Goal: Check status: Check status

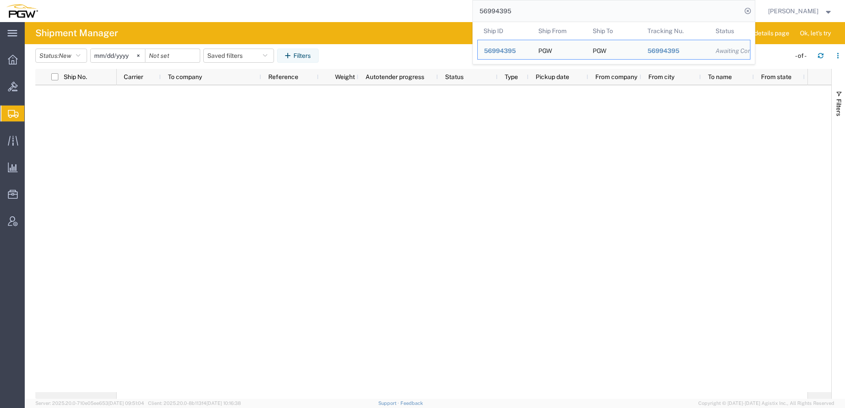
drag, startPoint x: 648, startPoint y: 7, endPoint x: 92, endPoint y: -8, distance: 555.5
click at [92, 0] on html "main_menu Created with Sketch. Collapse Menu Overview Bids Shipments Shipment M…" at bounding box center [422, 204] width 845 height 408
paste input "669080"
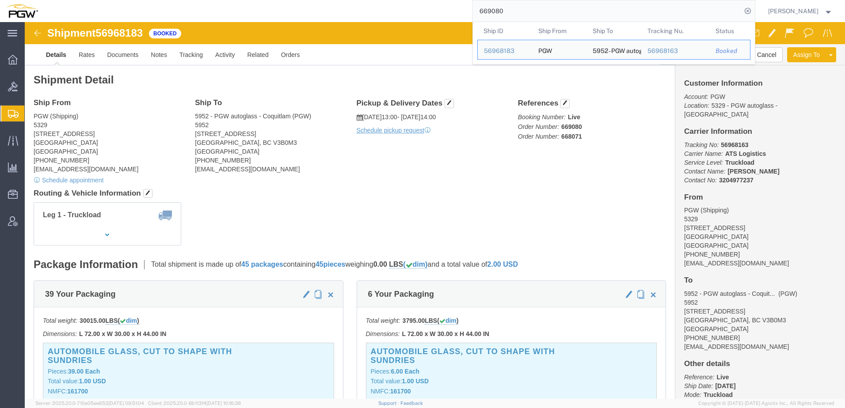
drag, startPoint x: 564, startPoint y: 11, endPoint x: 211, endPoint y: 0, distance: 352.5
click at [211, 0] on html "main_menu Created with Sketch. Collapse Menu Overview Bids Shipments Shipment M…" at bounding box center [422, 204] width 845 height 408
paste input "239"
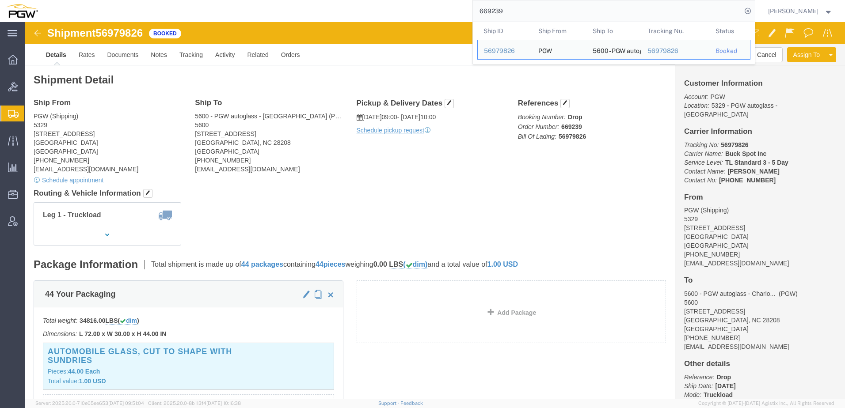
drag, startPoint x: 574, startPoint y: 14, endPoint x: 250, endPoint y: 8, distance: 324.6
click at [250, 8] on div "669239 Ship ID Ship From Ship To Tracking Nu. Status Ship ID 56979826 Ship From…" at bounding box center [399, 11] width 711 height 22
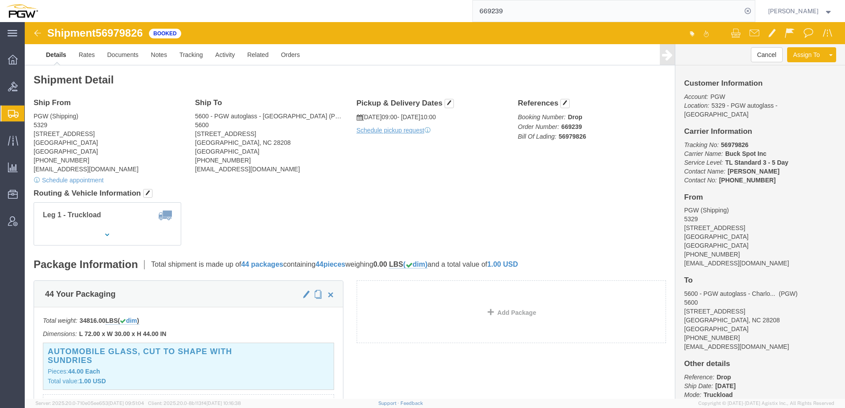
paste input "56968202"
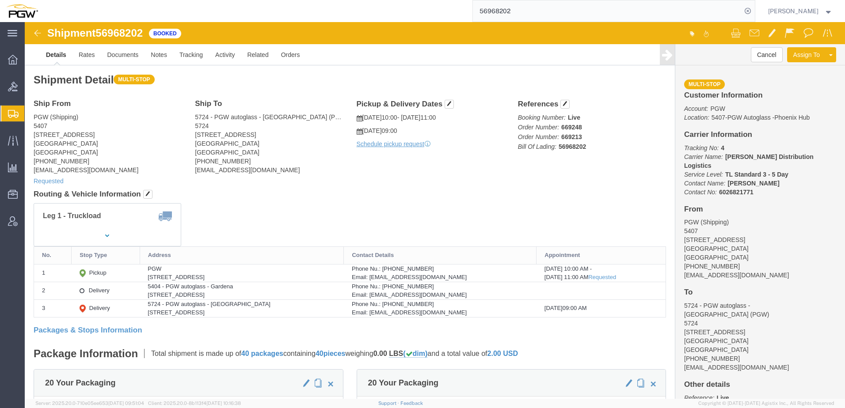
click div "Leg 1 - Truckload"
drag, startPoint x: 76, startPoint y: 11, endPoint x: 120, endPoint y: 14, distance: 44.7
click span "56968202"
drag, startPoint x: 120, startPoint y: 14, endPoint x: 111, endPoint y: 14, distance: 8.8
copy span "56968202"
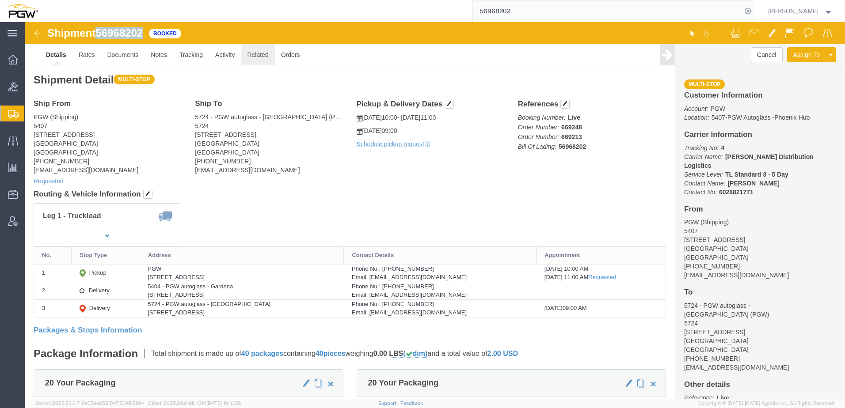
click link "Related"
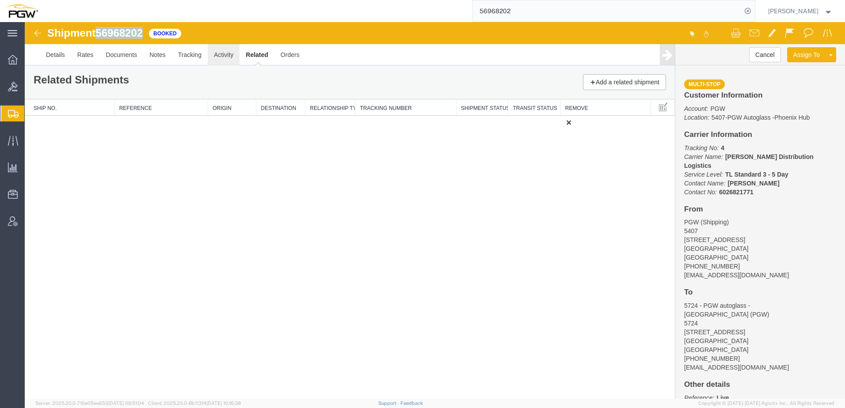
click at [223, 57] on link "Activity" at bounding box center [224, 54] width 32 height 21
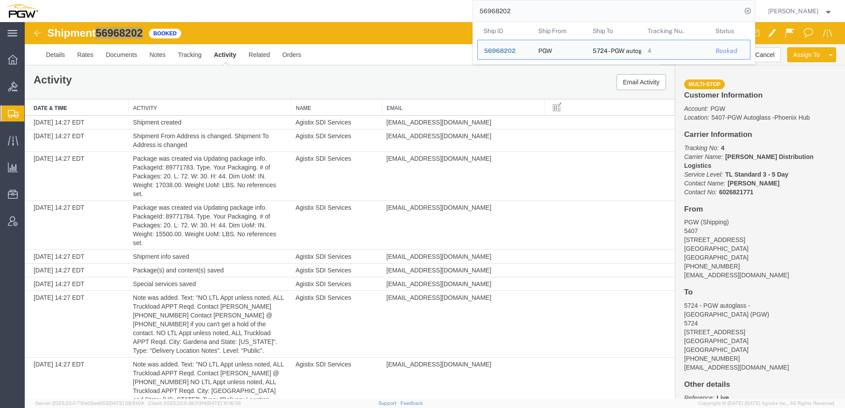
drag, startPoint x: 557, startPoint y: 6, endPoint x: 303, endPoint y: 12, distance: 253.8
click at [303, 12] on div "56968202 Ship ID Ship From Ship To Tracking Nu. Status Ship ID 56968202 Ship Fr…" at bounding box center [399, 11] width 711 height 22
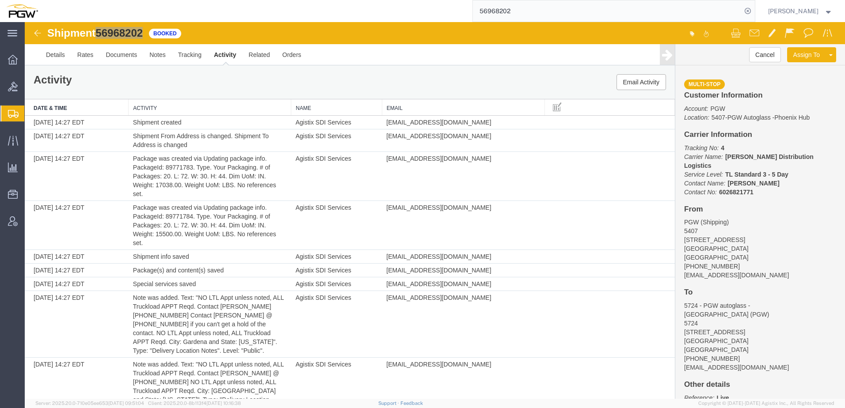
paste input "50404"
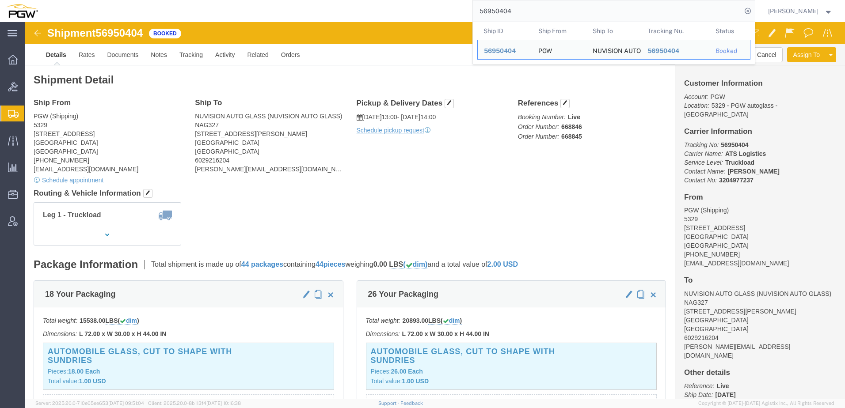
click div "Leg 1 - Truckload Number of trucks: 1"
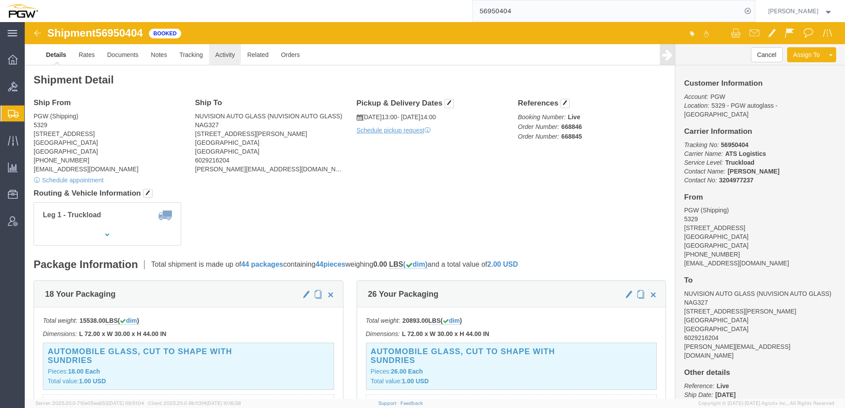
click link "Activity"
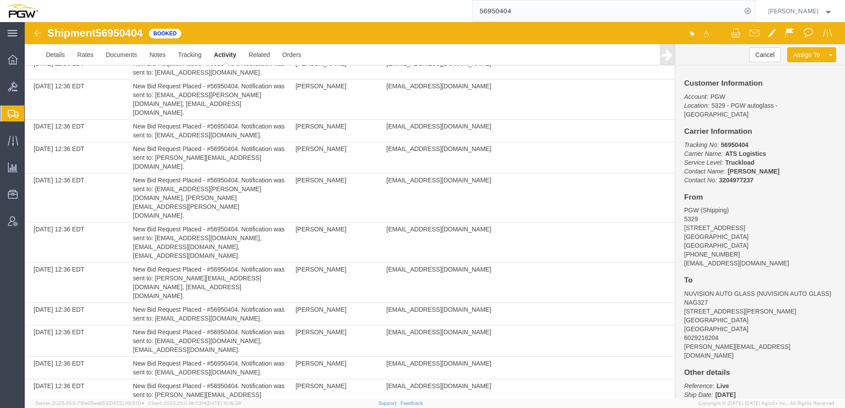
scroll to position [2317, 0]
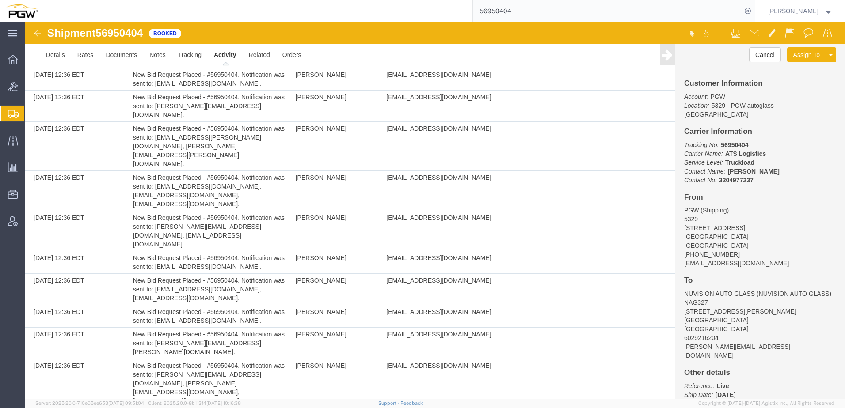
scroll to position [2141, 0]
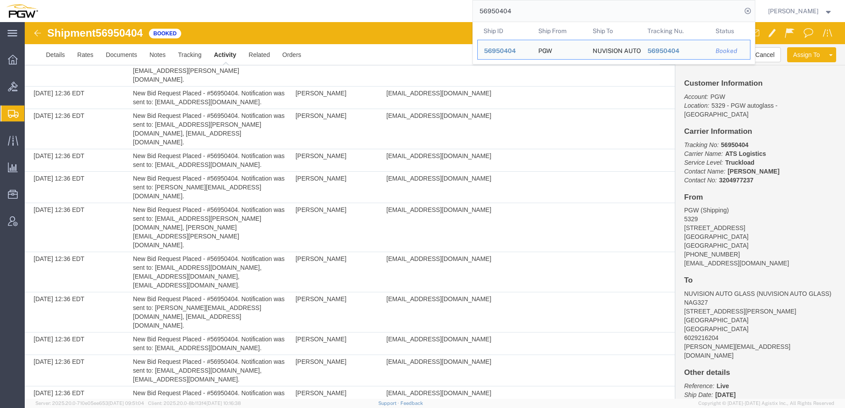
drag, startPoint x: 533, startPoint y: 6, endPoint x: 379, endPoint y: 2, distance: 153.5
click at [379, 2] on div "56950404 Ship ID Ship From Ship To Tracking Nu. Status Ship ID 56950404 Ship Fr…" at bounding box center [399, 11] width 711 height 22
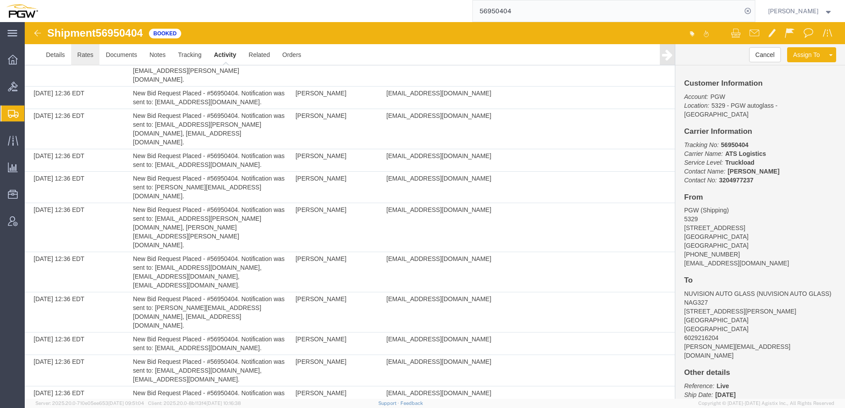
click at [92, 58] on link "Rates" at bounding box center [85, 54] width 29 height 21
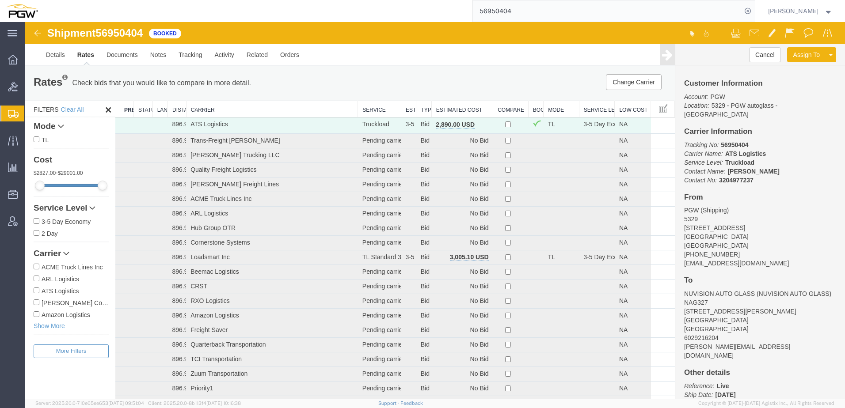
click at [442, 107] on th "Estimated Cost" at bounding box center [461, 109] width 61 height 16
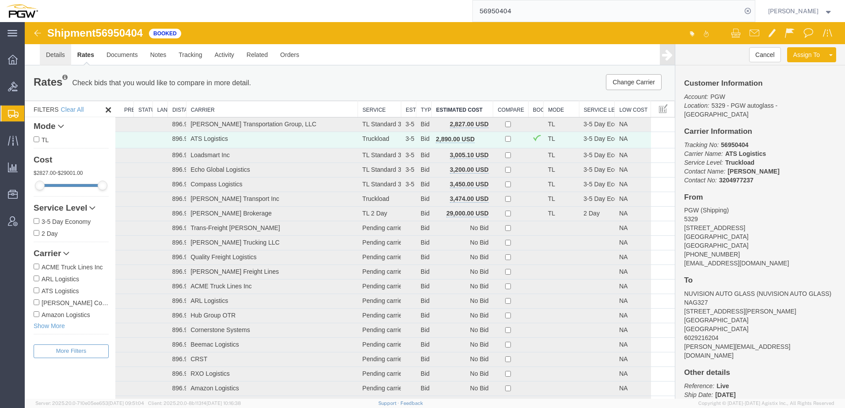
click at [50, 55] on link "Details" at bounding box center [55, 54] width 31 height 21
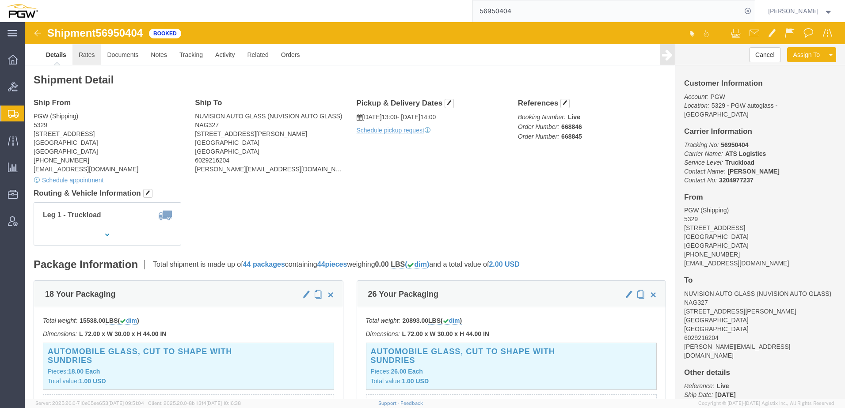
click link "Rates"
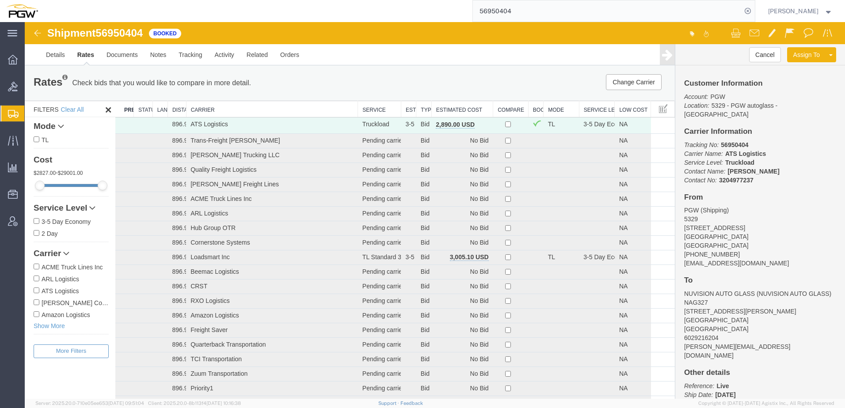
click at [458, 109] on th "Estimated Cost" at bounding box center [461, 109] width 61 height 16
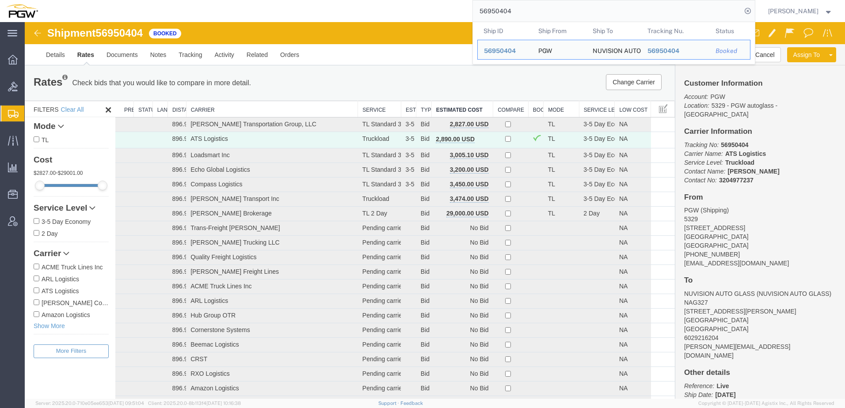
paste input "395"
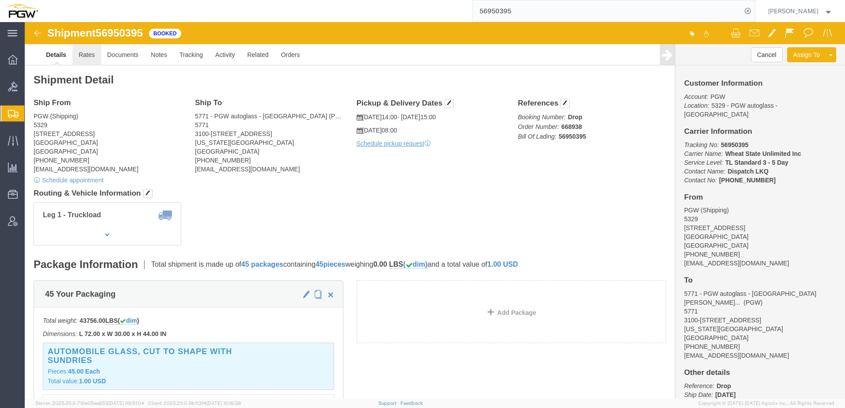
click link "Rates"
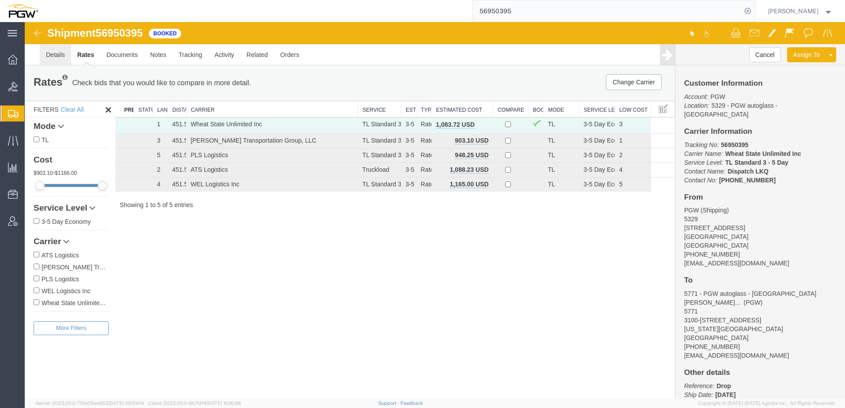
click at [54, 56] on link "Details" at bounding box center [55, 54] width 31 height 21
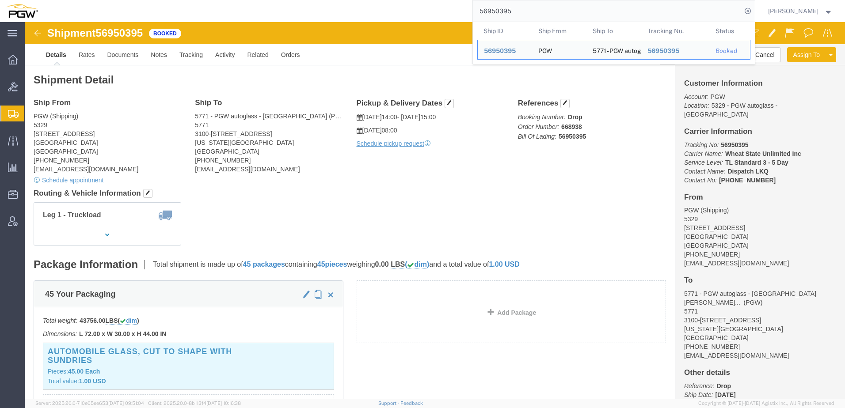
drag, startPoint x: 547, startPoint y: 7, endPoint x: 252, endPoint y: -4, distance: 295.5
click at [252, 0] on html "main_menu Created with Sketch. Collapse Menu Overview Bids Shipments Shipment M…" at bounding box center [422, 204] width 845 height 408
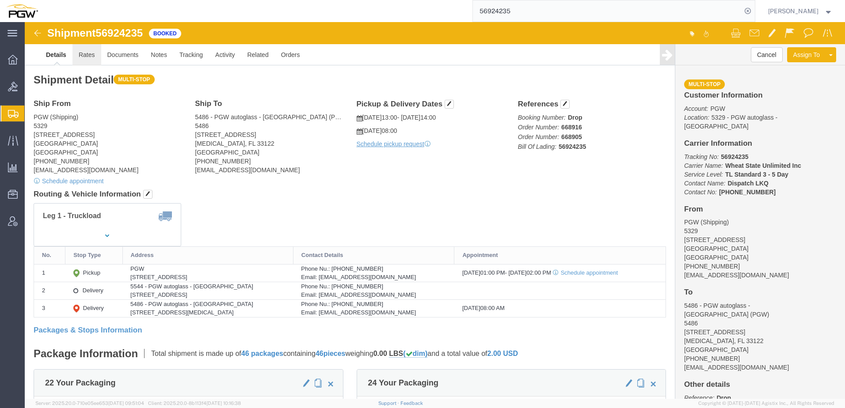
click link "Rates"
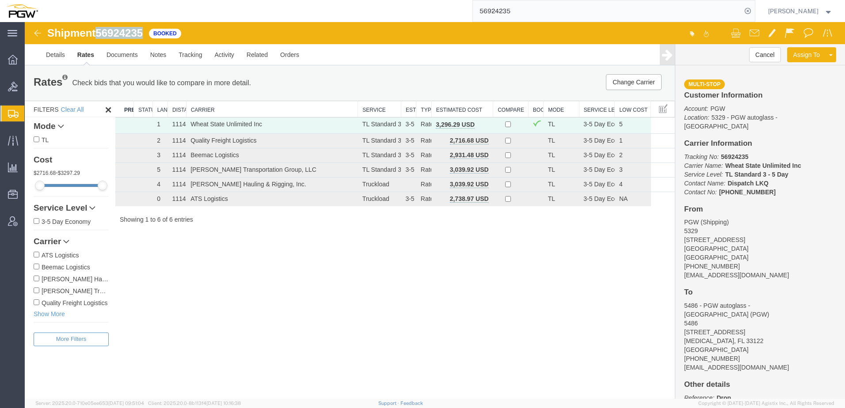
drag, startPoint x: 101, startPoint y: 33, endPoint x: 147, endPoint y: 31, distance: 46.5
click at [147, 31] on div "Shipment 56924235 6 of 6 Booked" at bounding box center [230, 35] width 409 height 17
copy span "56924235"
click at [62, 58] on link "Details" at bounding box center [55, 54] width 31 height 21
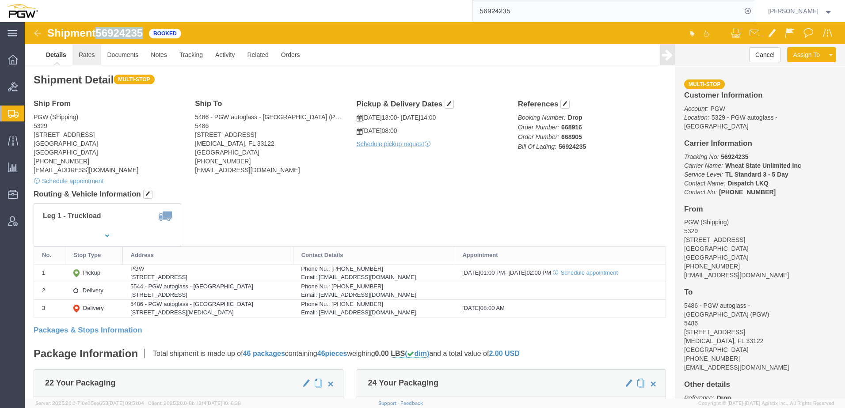
click link "Rates"
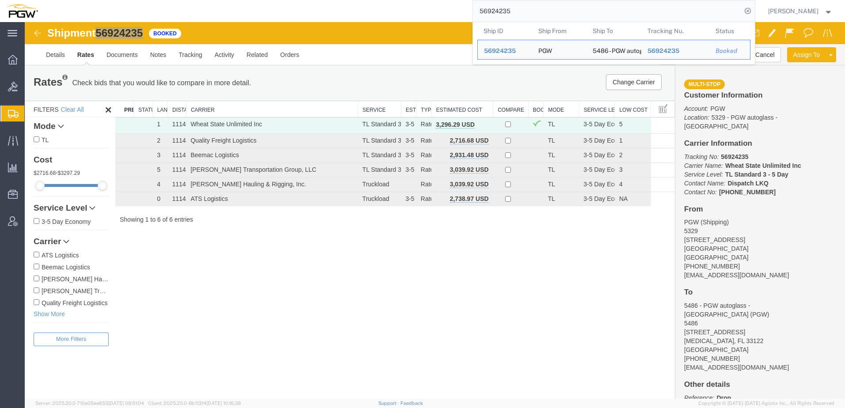
drag, startPoint x: 581, startPoint y: 5, endPoint x: 414, endPoint y: 4, distance: 167.1
click at [416, 4] on div "56924235 Ship ID Ship From Ship To Tracking Nu. Status Ship ID 56924235 Ship Fr…" at bounding box center [399, 11] width 711 height 22
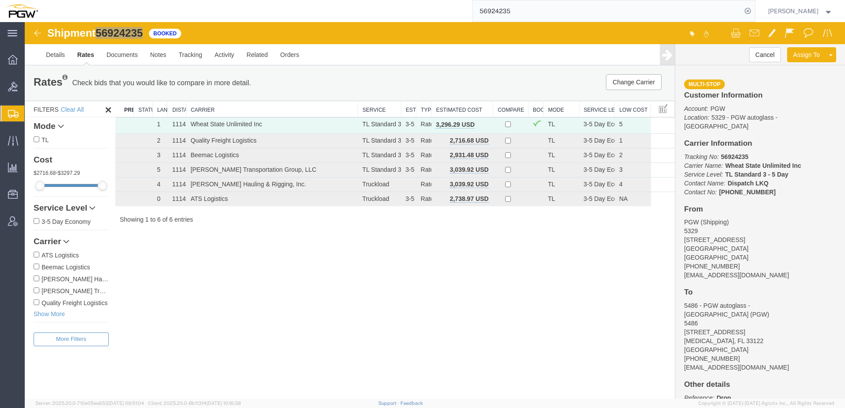
paste input "68212"
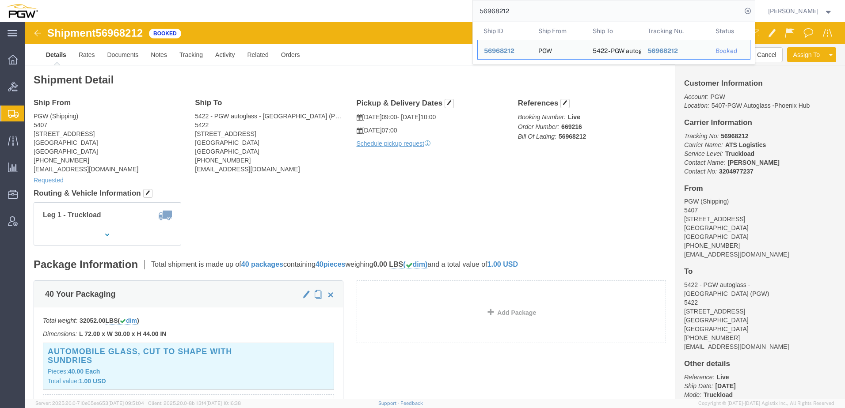
drag, startPoint x: 565, startPoint y: 11, endPoint x: 272, endPoint y: 0, distance: 292.4
click at [272, 0] on div "56968212 Ship ID Ship From Ship To Tracking Nu. Status Ship ID 56968212 Ship Fr…" at bounding box center [399, 11] width 711 height 22
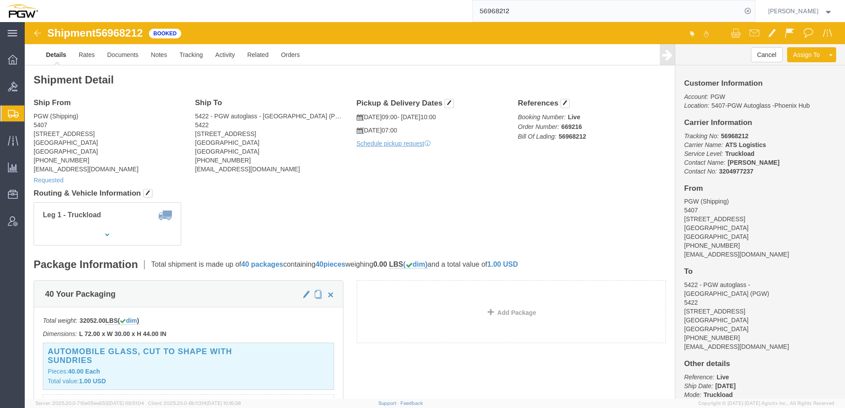
paste input "08"
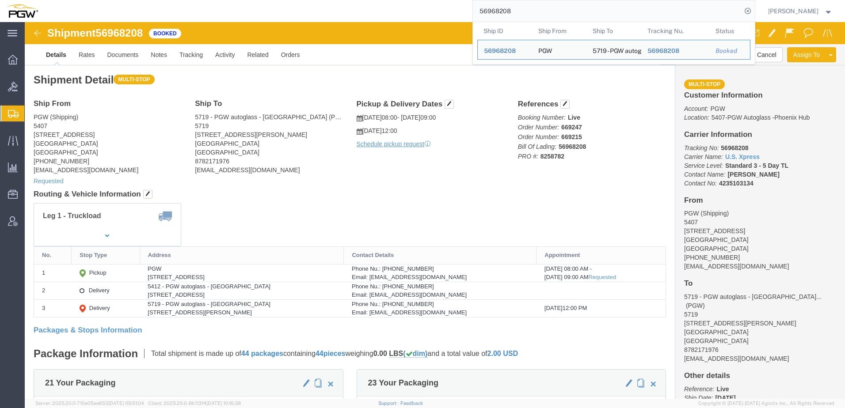
drag, startPoint x: 528, startPoint y: 10, endPoint x: 233, endPoint y: -7, distance: 295.4
click at [233, 0] on html "main_menu Created with Sketch. Collapse Menu Overview Bids Shipments Shipment M…" at bounding box center [422, 204] width 845 height 408
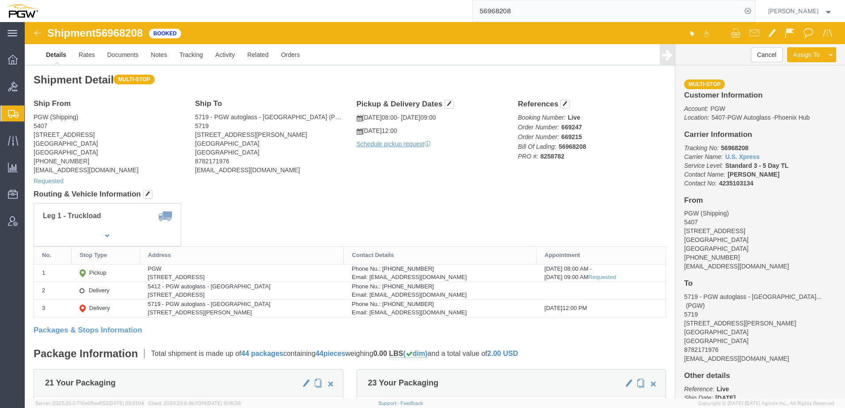
paste input "2"
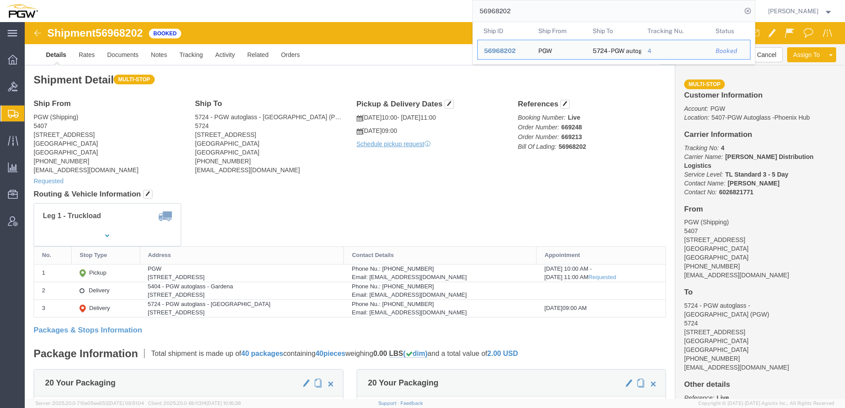
drag, startPoint x: 560, startPoint y: 4, endPoint x: 119, endPoint y: -4, distance: 440.4
click at [119, 0] on html "main_menu Created with Sketch. Collapse Menu Overview Bids Shipments Shipment M…" at bounding box center [422, 204] width 845 height 408
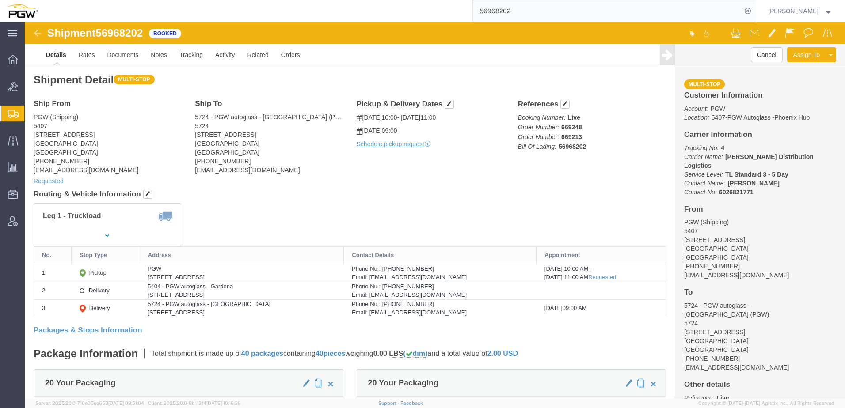
paste input "6"
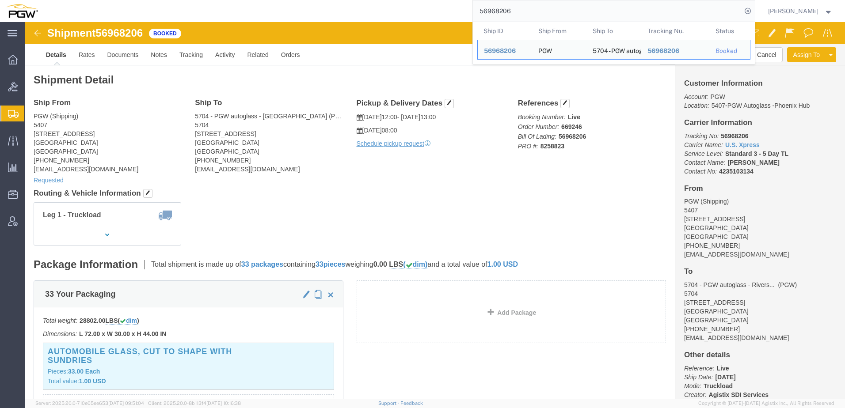
drag, startPoint x: 536, startPoint y: 13, endPoint x: 264, endPoint y: 0, distance: 272.2
click at [264, 0] on html "main_menu Created with Sketch. Collapse Menu Overview Bids Shipments Shipment M…" at bounding box center [422, 204] width 845 height 408
paste input "8"
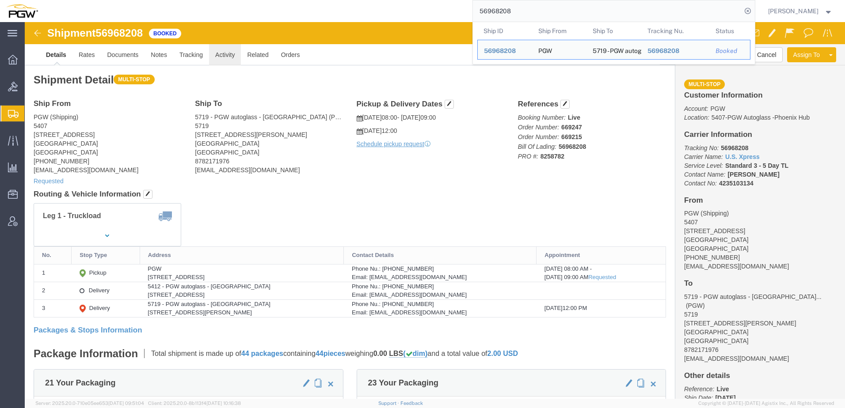
click link "Activity"
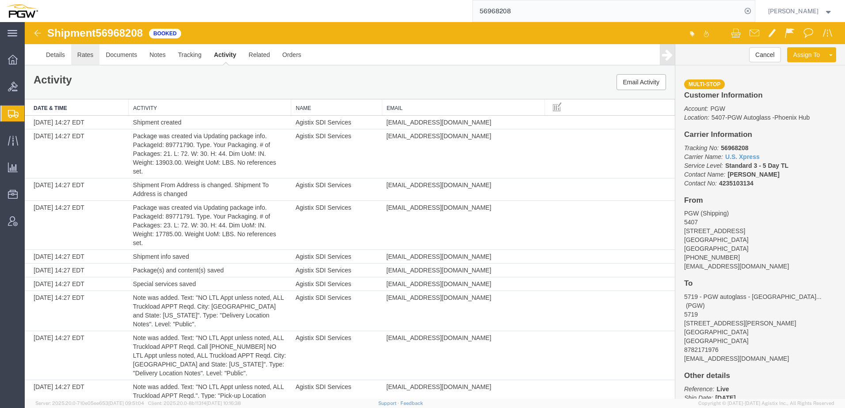
click at [84, 53] on link "Rates" at bounding box center [85, 54] width 29 height 21
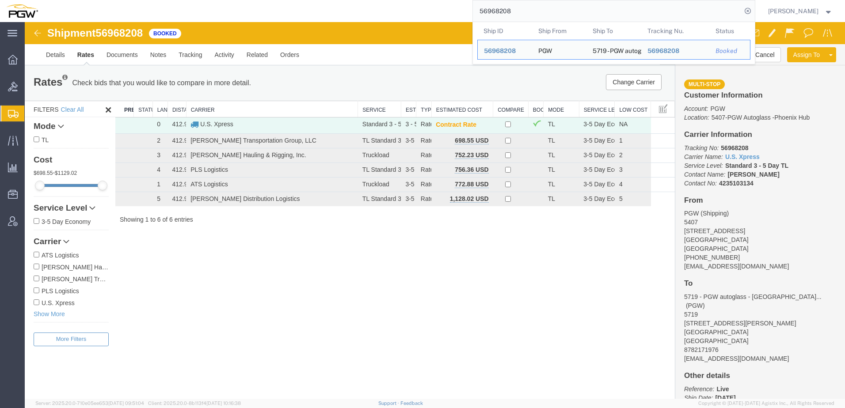
drag, startPoint x: 534, startPoint y: 7, endPoint x: 251, endPoint y: 3, distance: 283.0
click at [251, 3] on div "56968208 Ship ID Ship From Ship To Tracking Nu. Status Ship ID 56968208 Ship Fr…" at bounding box center [399, 11] width 711 height 22
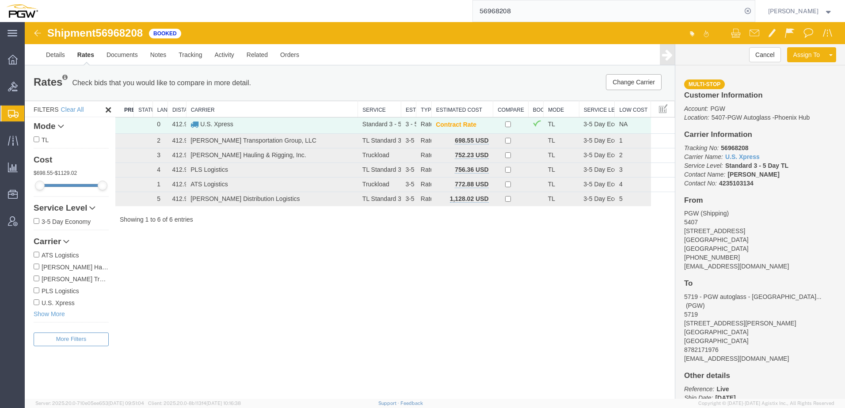
paste input "333124"
type input "56333124"
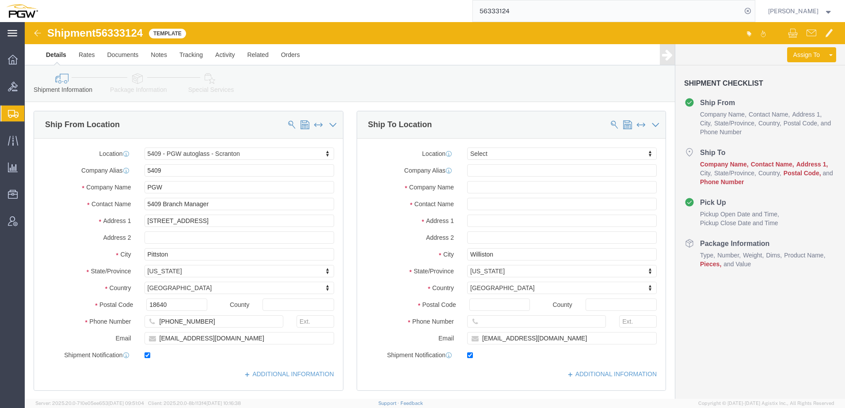
select select "61931"
select select
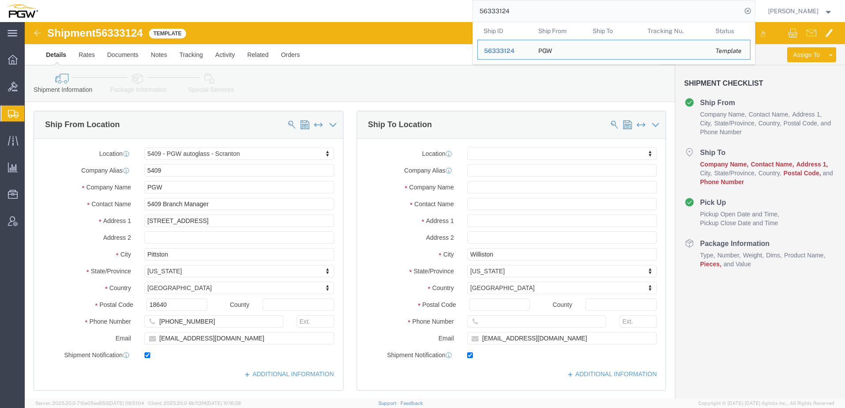
drag, startPoint x: 523, startPoint y: 11, endPoint x: 366, endPoint y: 11, distance: 157.8
click at [366, 10] on div "56333124 Ship ID Ship From Ship To Tracking Nu. Status Ship ID 56333124 Ship Fr…" at bounding box center [399, 11] width 711 height 22
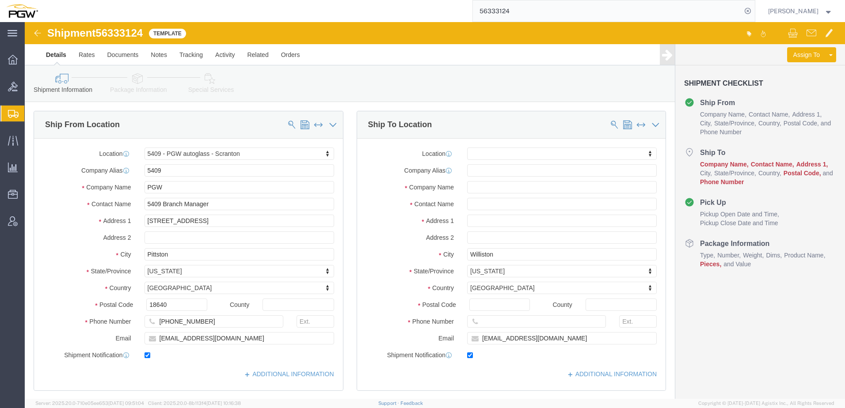
paste input "968743"
type input "56968743"
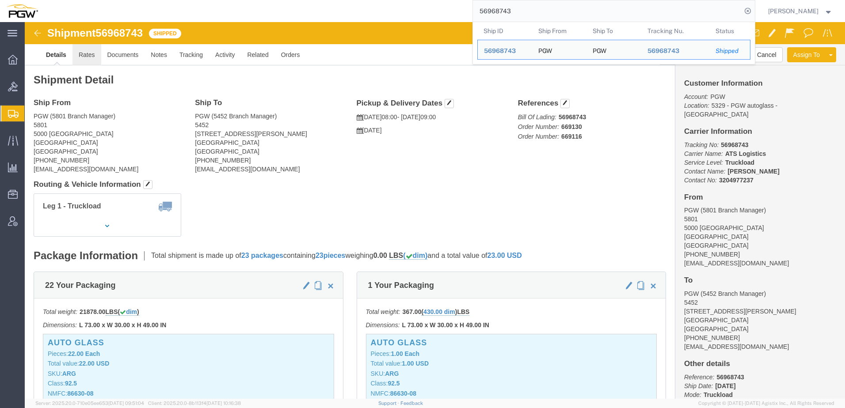
click link "Rates"
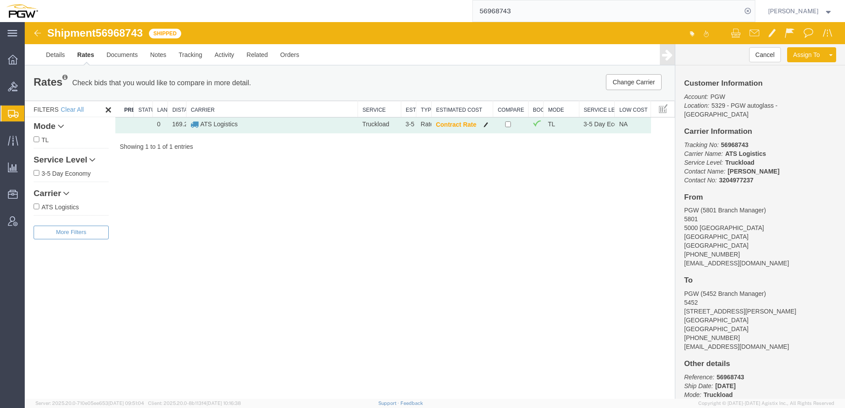
click at [485, 124] on span "button" at bounding box center [486, 125] width 5 height 6
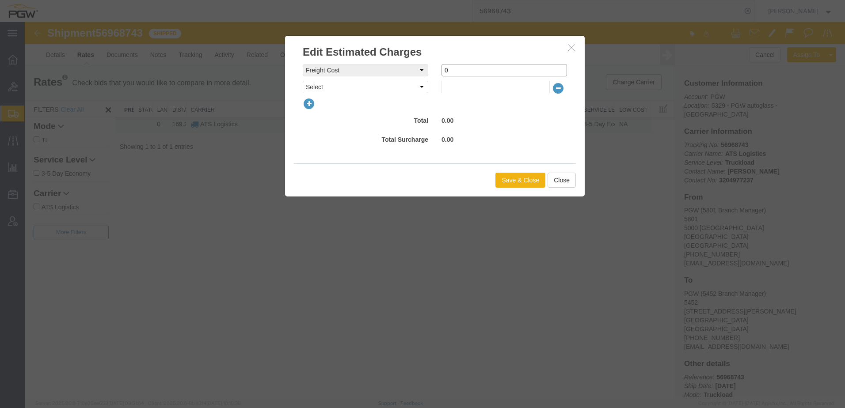
drag, startPoint x: 484, startPoint y: 66, endPoint x: 243, endPoint y: 61, distance: 241.0
click at [240, 61] on div "Edit Estimated Charges freightCost Select AES Filing Accessorial Delivery Charg…" at bounding box center [435, 210] width 821 height 377
type input "575"
click at [532, 173] on button "Save & Close" at bounding box center [521, 180] width 50 height 15
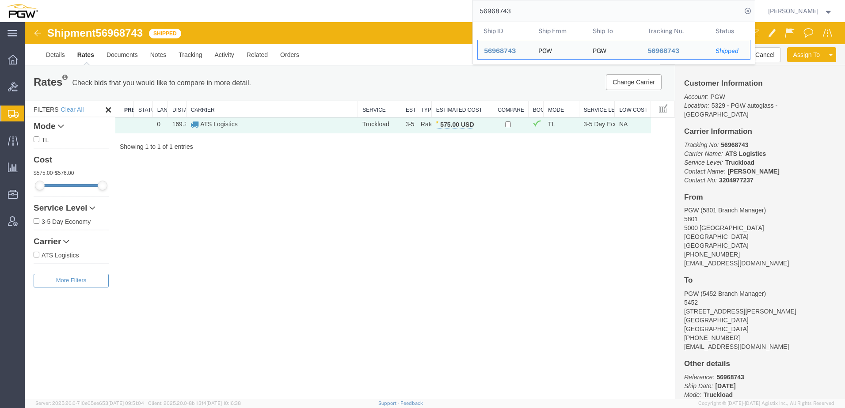
drag, startPoint x: 470, startPoint y: 21, endPoint x: 344, endPoint y: 15, distance: 125.3
click at [351, 17] on div "56968743 Ship ID Ship From Ship To Tracking Nu. Status Ship ID 56968743 Ship Fr…" at bounding box center [399, 11] width 711 height 22
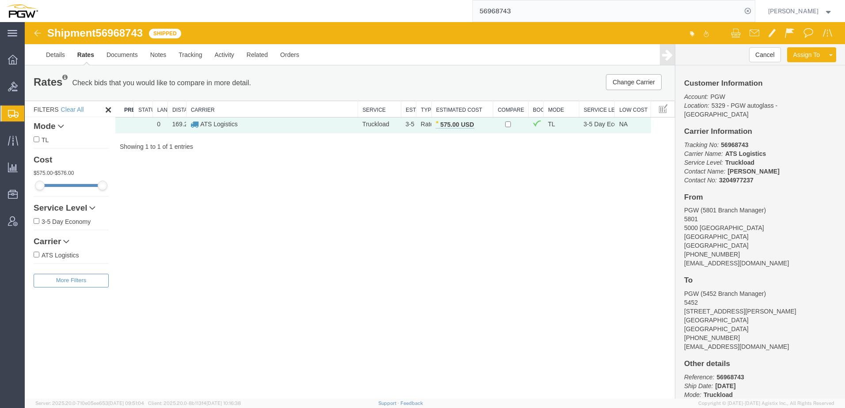
paste input "6839-"
type input "56966839"
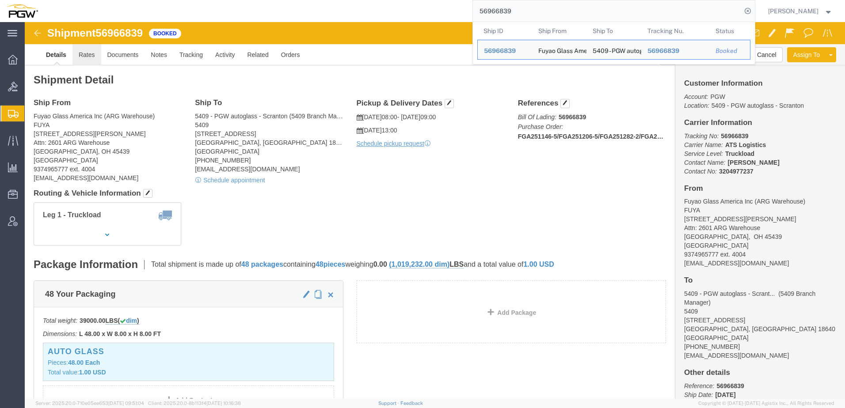
click link "Rates"
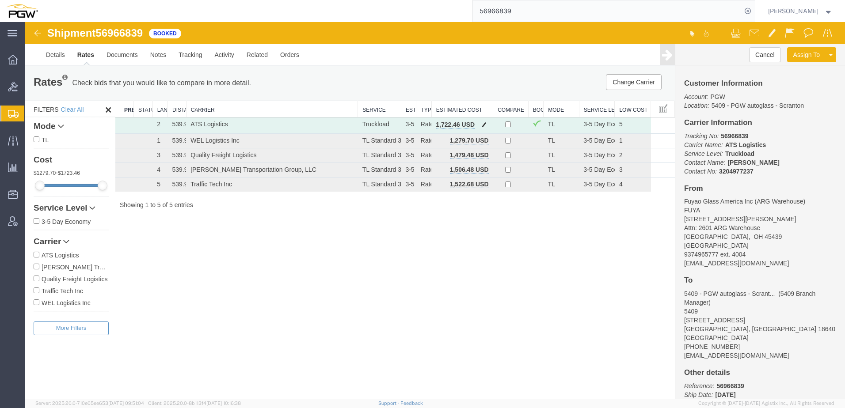
click at [485, 123] on span "button" at bounding box center [484, 125] width 5 height 6
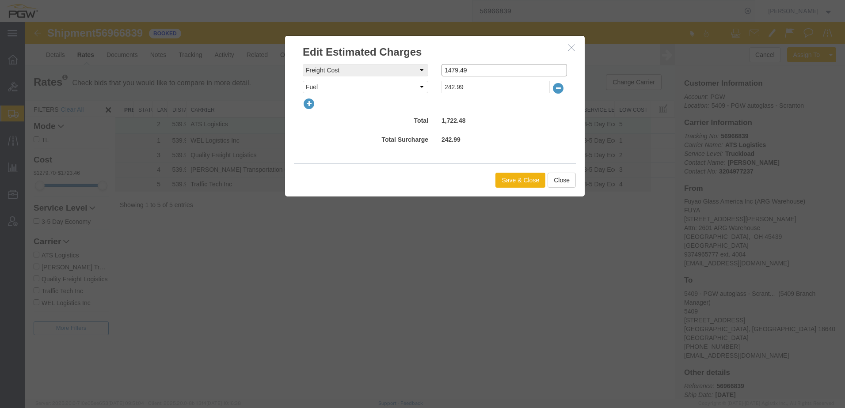
drag, startPoint x: 496, startPoint y: 70, endPoint x: 174, endPoint y: 63, distance: 322.4
click at [205, 60] on div "Edit Estimated Charges freightCost Select AES Filing Accessorial Delivery Charg…" at bounding box center [435, 210] width 821 height 377
type input "1312.09"
click at [522, 182] on button "Save & Close" at bounding box center [521, 180] width 50 height 15
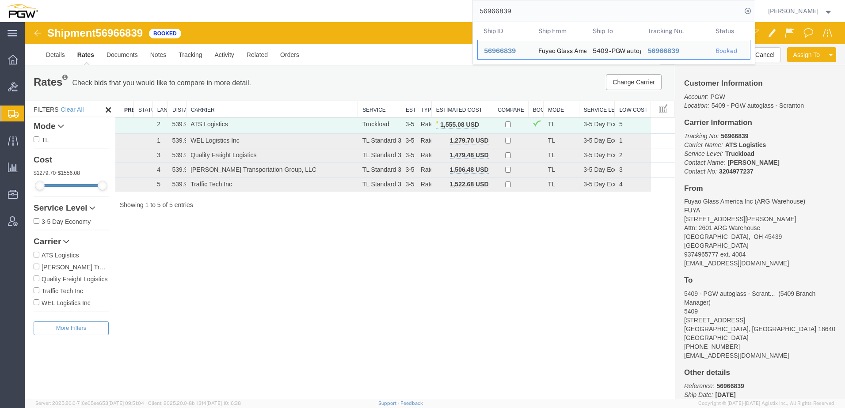
drag, startPoint x: 551, startPoint y: 8, endPoint x: 220, endPoint y: -2, distance: 331.3
click at [220, 0] on html "main_menu Created with Sketch. Collapse Menu Overview Bids Shipments Shipment M…" at bounding box center [422, 204] width 845 height 408
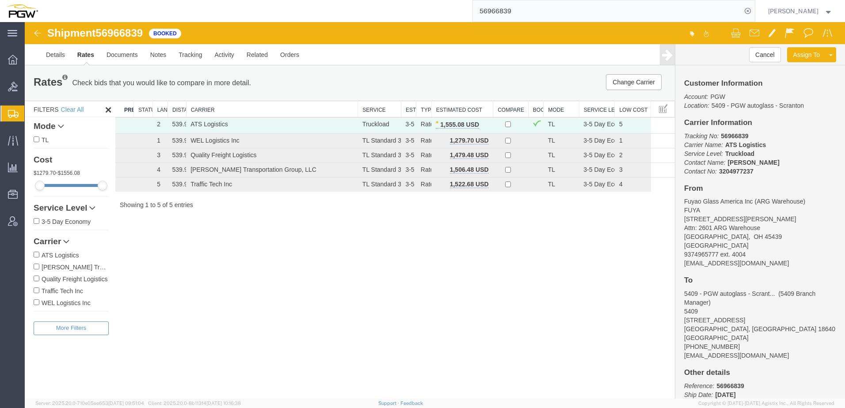
paste input "50434"
type input "56950434"
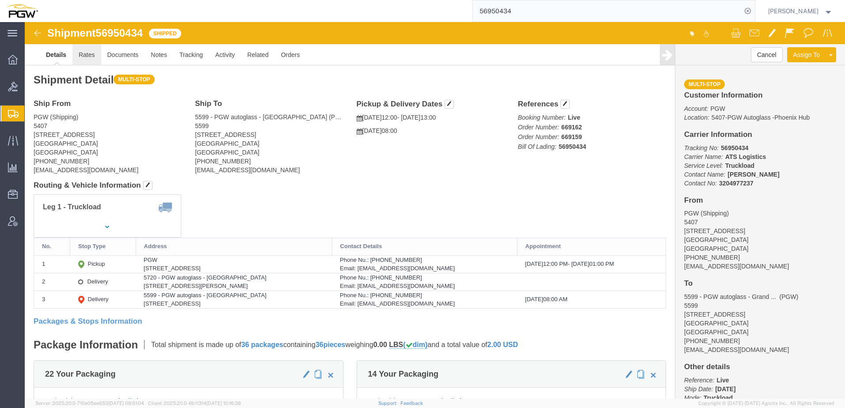
click link "Rates"
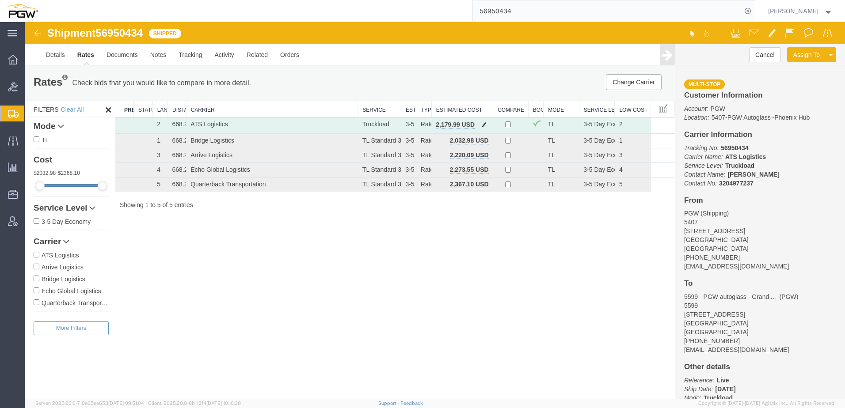
click at [485, 124] on span "button" at bounding box center [484, 125] width 5 height 6
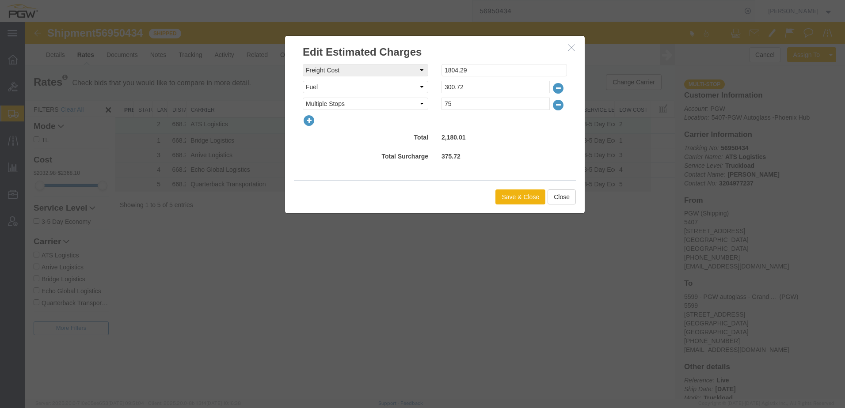
click at [306, 118] on icon "button" at bounding box center [309, 121] width 12 height 12
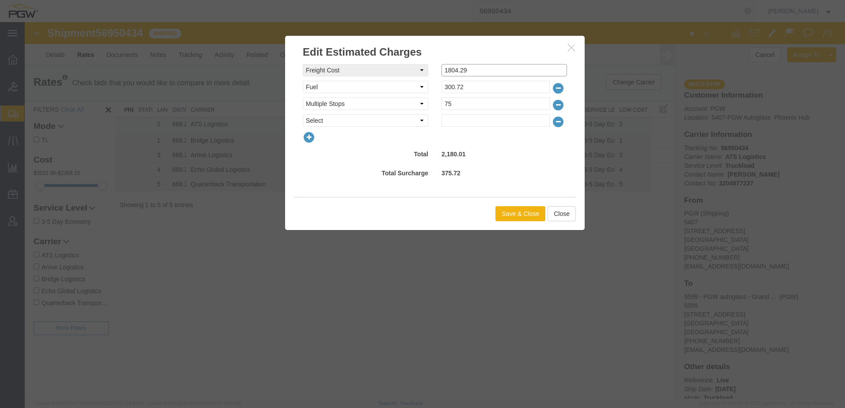
click at [482, 66] on input "1804.29" at bounding box center [505, 70] width 126 height 12
drag, startPoint x: 512, startPoint y: 68, endPoint x: 256, endPoint y: 66, distance: 256.0
click at [256, 66] on div "Edit Estimated Charges freightCost Select AES Filing Accessorial Delivery Charg…" at bounding box center [435, 210] width 821 height 377
type input "1917.88"
click at [504, 218] on button "Save & Close" at bounding box center [521, 213] width 50 height 15
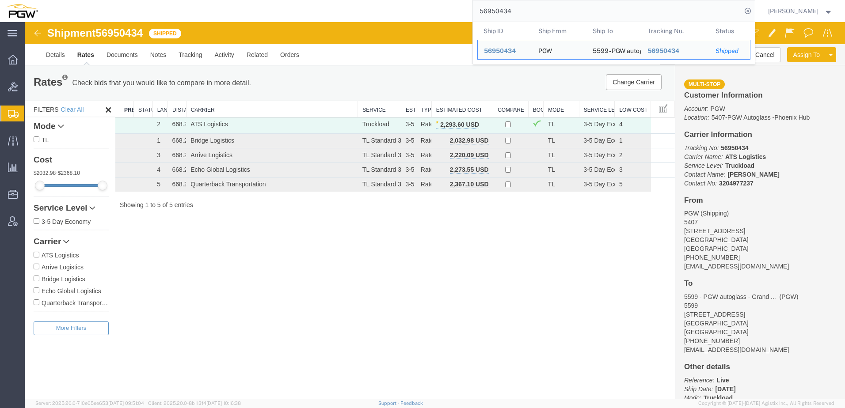
drag, startPoint x: 562, startPoint y: 15, endPoint x: 204, endPoint y: 4, distance: 358.7
click at [208, 3] on div "56950434 Ship ID Ship From Ship To Tracking Nu. Status Ship ID 56950434 Ship Fr…" at bounding box center [399, 11] width 711 height 22
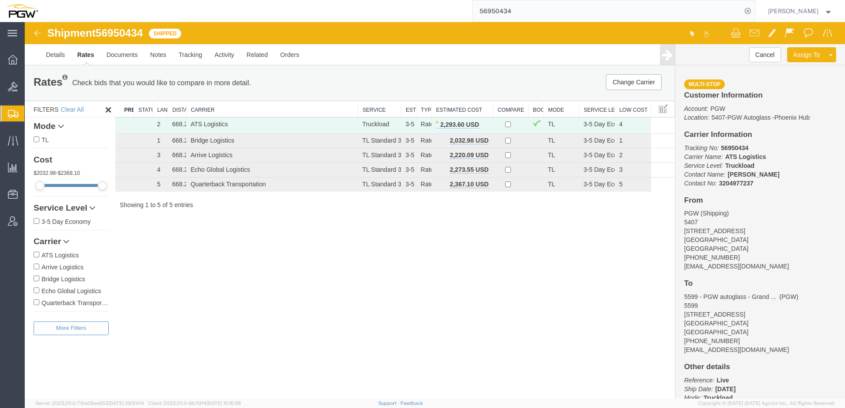
paste input "11"
type input "56950411"
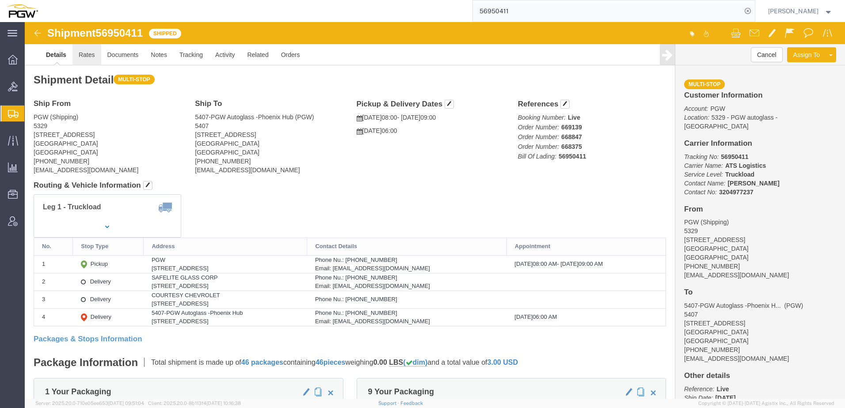
click link "Rates"
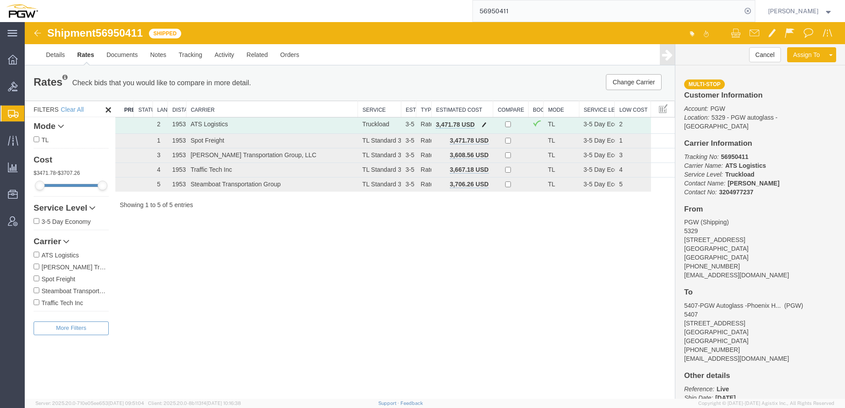
click at [483, 123] on span "button" at bounding box center [484, 125] width 5 height 6
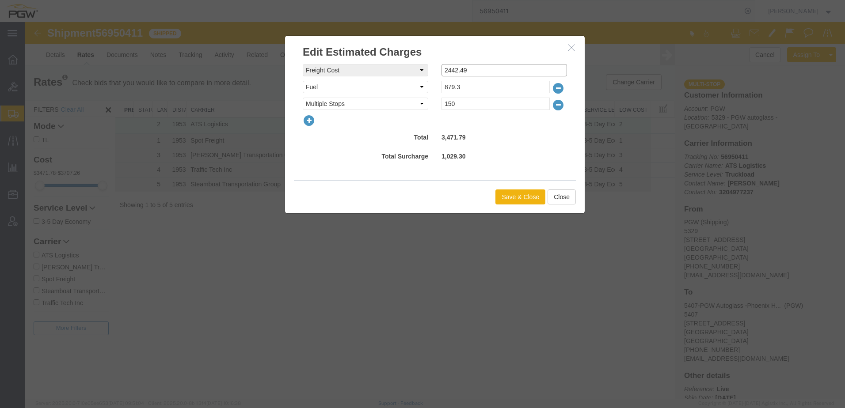
drag, startPoint x: 484, startPoint y: 71, endPoint x: 229, endPoint y: 63, distance: 255.2
click at [233, 61] on div "Edit Estimated Charges freightCost Select AES Filing Accessorial Delivery Charg…" at bounding box center [435, 210] width 821 height 377
type input "2503.02"
click at [514, 200] on button "Save & Close" at bounding box center [521, 197] width 50 height 15
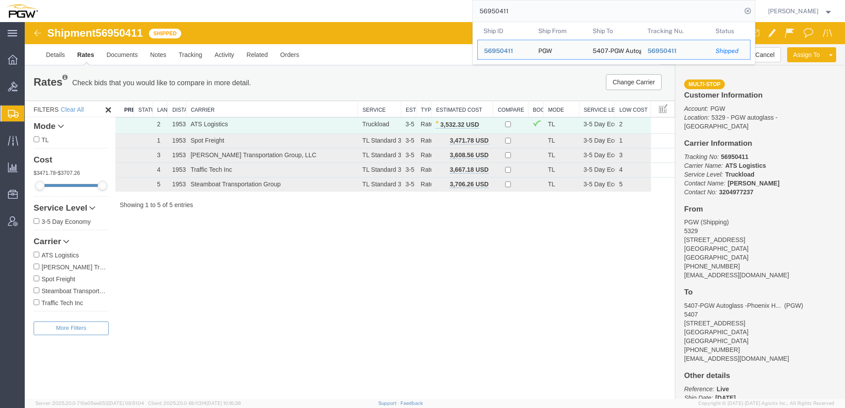
drag, startPoint x: 547, startPoint y: 8, endPoint x: 60, endPoint y: 1, distance: 486.8
click at [60, 1] on div "56950411 Ship ID Ship From Ship To Tracking Nu. Status Ship ID 56950411 Ship Fr…" at bounding box center [399, 11] width 711 height 22
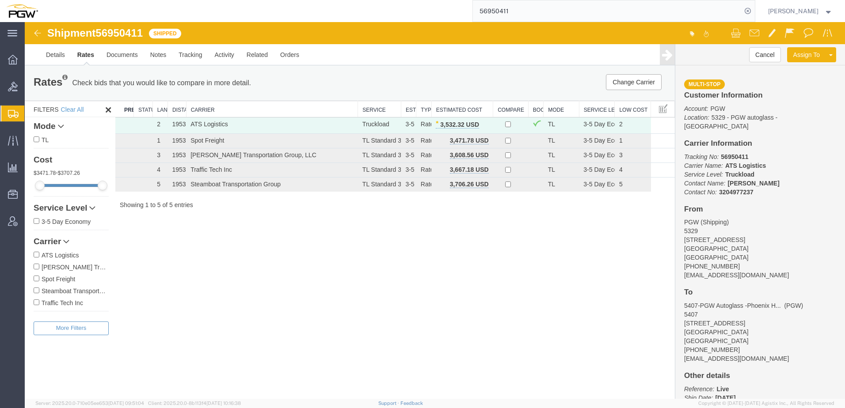
paste input "67960-"
type input "56967960"
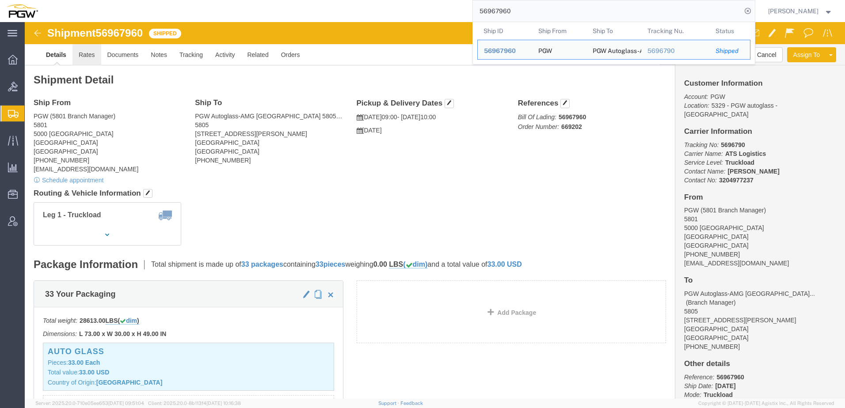
click link "Rates"
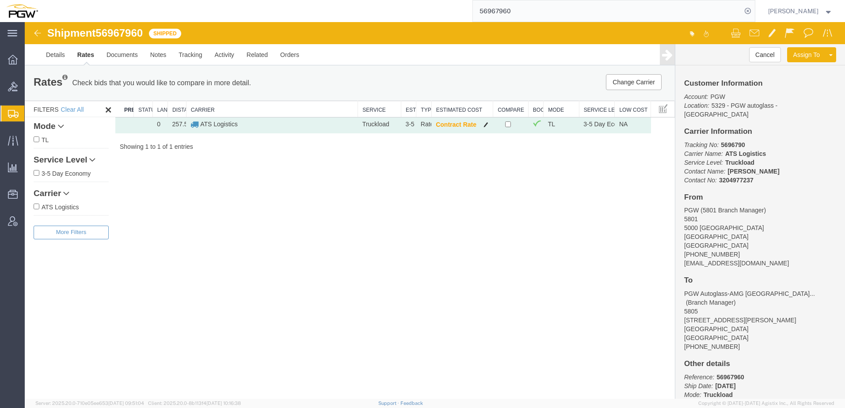
click at [487, 124] on span "button" at bounding box center [486, 125] width 5 height 6
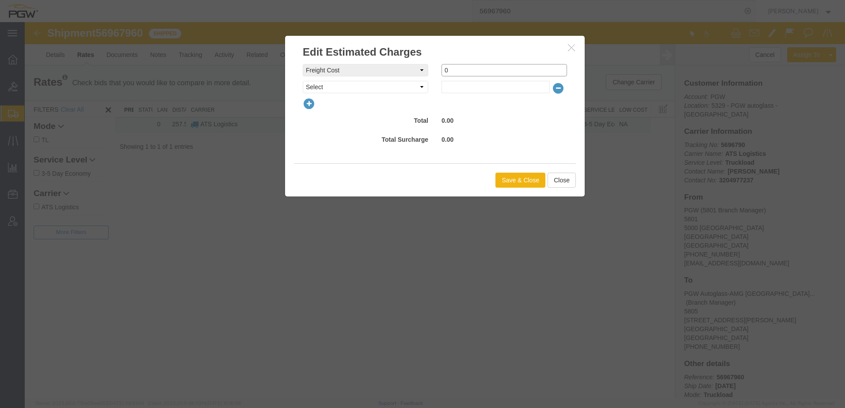
drag, startPoint x: 464, startPoint y: 70, endPoint x: 281, endPoint y: 78, distance: 183.2
click at [282, 78] on div "Edit Estimated Charges freightCost Select AES Filing Accessorial Delivery Charg…" at bounding box center [435, 210] width 821 height 377
type input "580"
click at [512, 184] on button "Save & Close" at bounding box center [521, 180] width 50 height 15
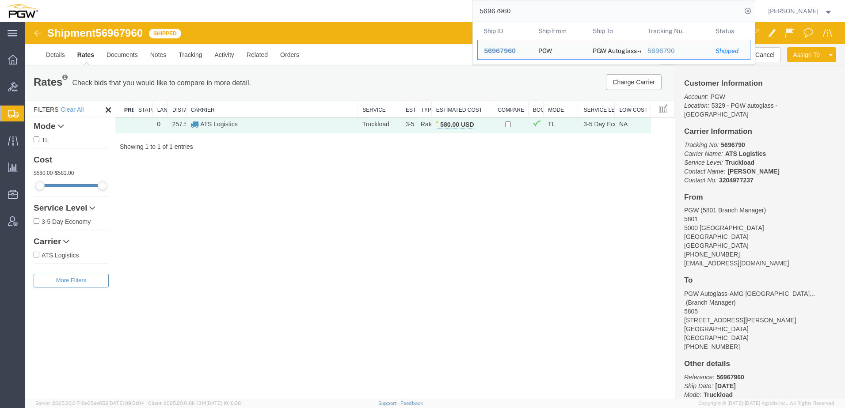
drag, startPoint x: 542, startPoint y: 10, endPoint x: 163, endPoint y: 0, distance: 379.4
click at [163, 0] on div "56967960 Ship ID Ship From Ship To Tracking Nu. Status Ship ID 56967960 Ship Fr…" at bounding box center [399, 11] width 711 height 22
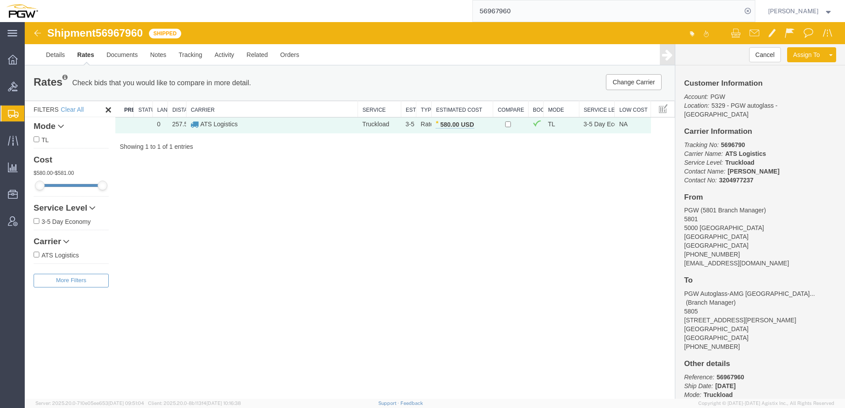
paste input "50391"
type input "56950391"
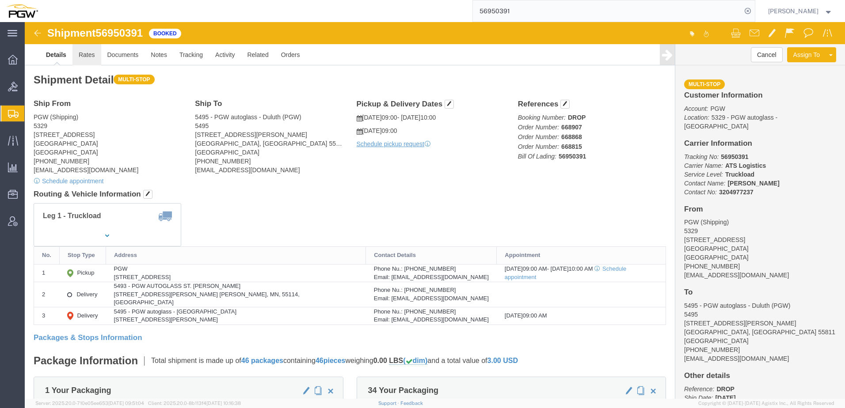
drag, startPoint x: 57, startPoint y: 32, endPoint x: 72, endPoint y: 51, distance: 23.9
click link "Rates"
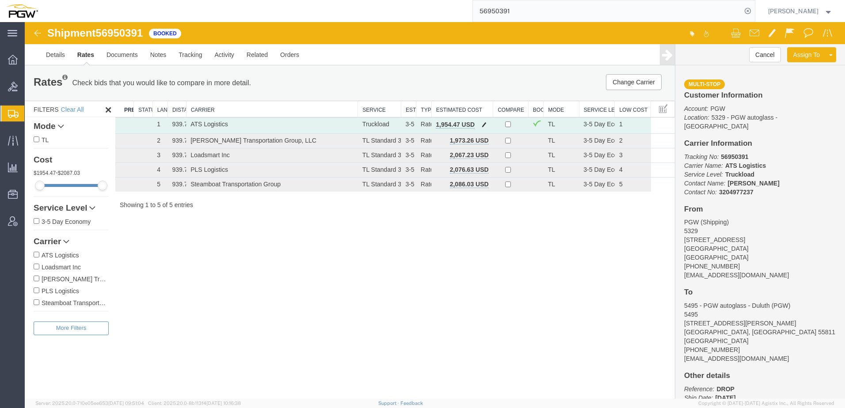
click at [483, 123] on span "button" at bounding box center [484, 125] width 5 height 6
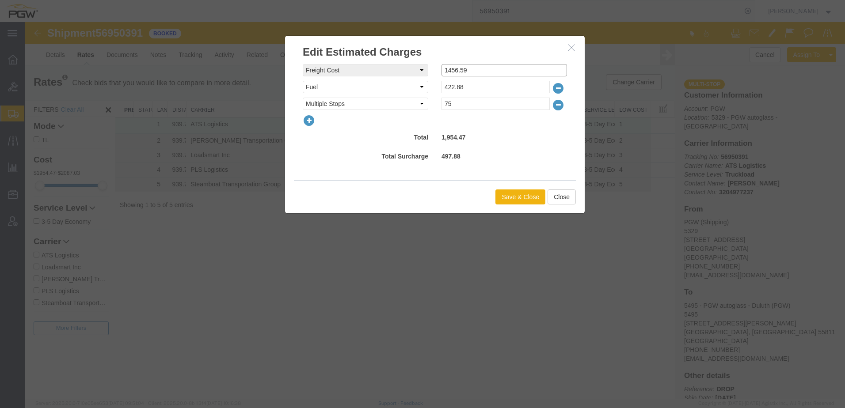
drag, startPoint x: 483, startPoint y: 69, endPoint x: 202, endPoint y: 73, distance: 281.2
click at [212, 72] on div "Edit Estimated Charges freightCost Select AES Filing Accessorial Delivery Charg…" at bounding box center [435, 210] width 821 height 377
type input "1663.33"
click at [520, 196] on button "Save & Close" at bounding box center [521, 197] width 50 height 15
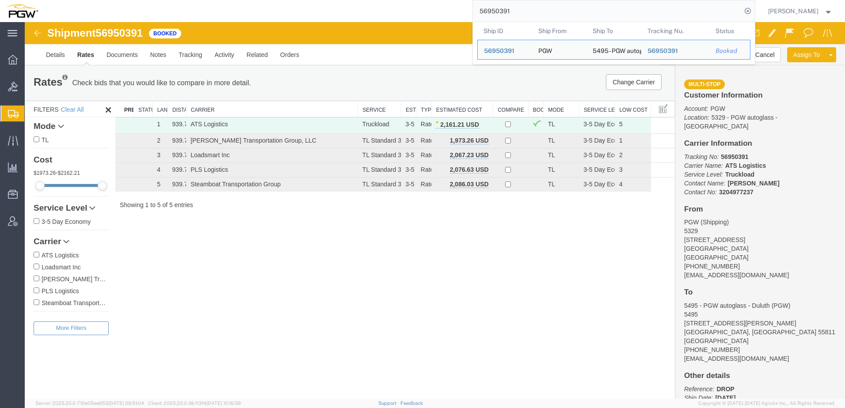
drag, startPoint x: 547, startPoint y: 7, endPoint x: 352, endPoint y: 8, distance: 195.0
click at [352, 8] on div "56950391 Ship ID Ship From Ship To Tracking Nu. Status Ship ID 56950391 Ship Fr…" at bounding box center [399, 11] width 711 height 22
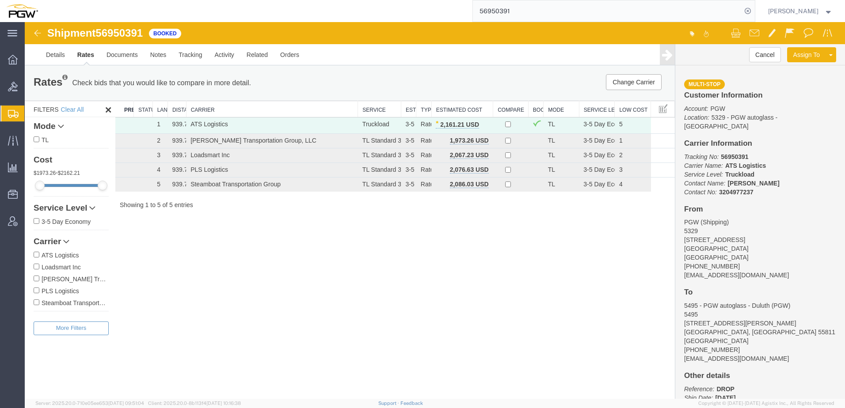
paste input "404"
type input "56950404"
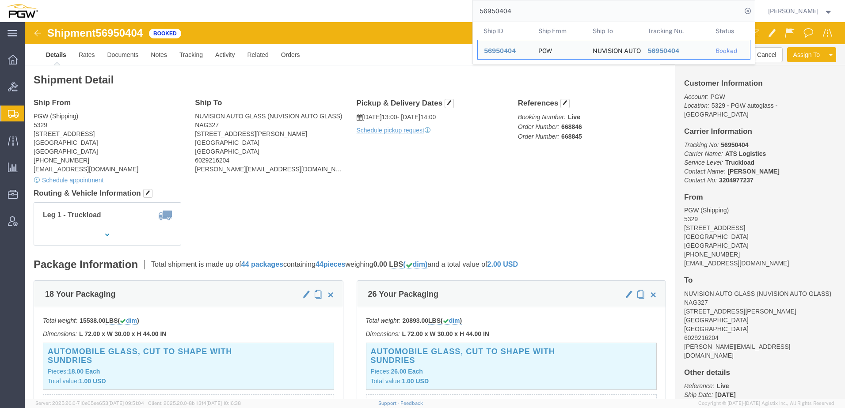
drag, startPoint x: 331, startPoint y: 199, endPoint x: 291, endPoint y: 171, distance: 48.8
click div "Leg 1 - Truckload Number of trucks: 1"
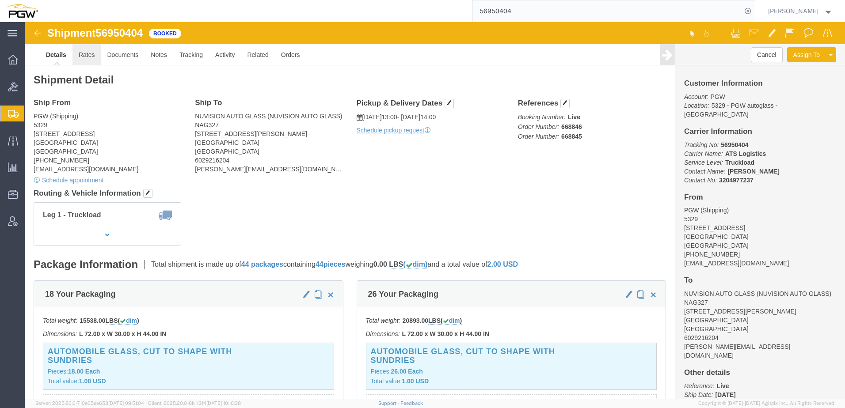
click link "Rates"
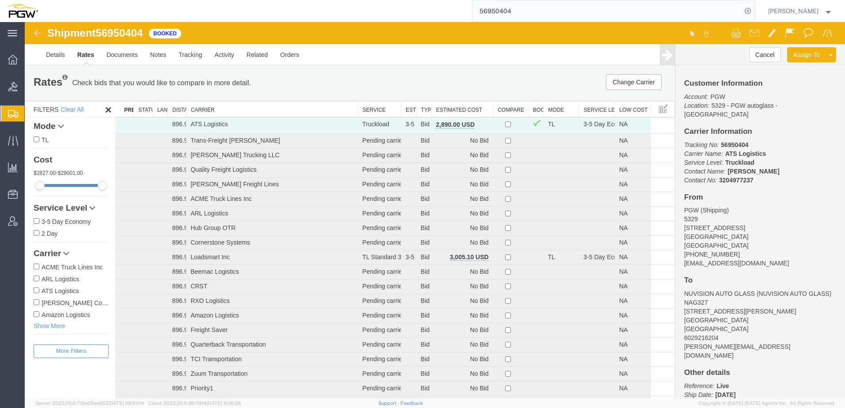
click at [467, 109] on th "Estimated Cost" at bounding box center [461, 109] width 61 height 16
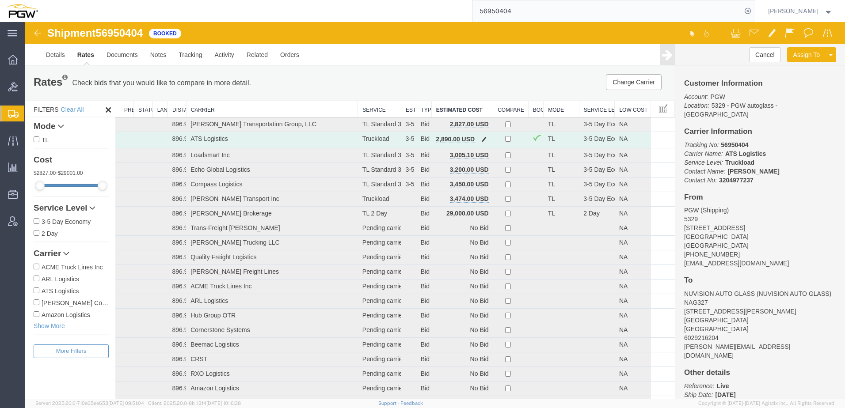
click at [482, 139] on span "button" at bounding box center [484, 139] width 5 height 6
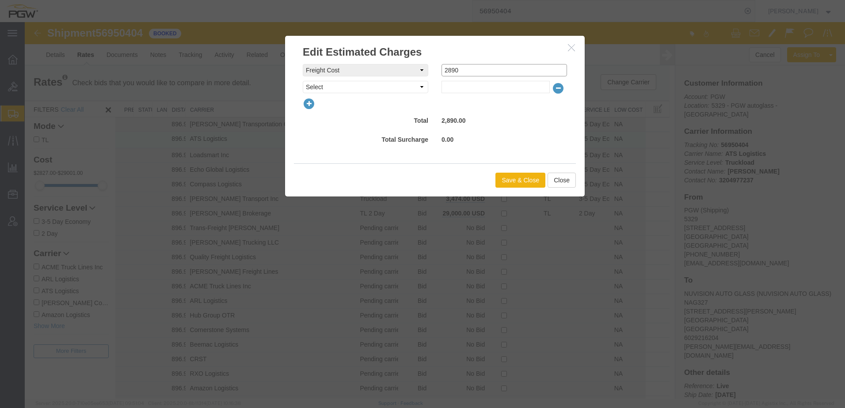
drag, startPoint x: 471, startPoint y: 71, endPoint x: 341, endPoint y: 79, distance: 130.2
click at [341, 79] on div "freightCost Select AES Filing Accessorial Delivery Charge Additional Invoice De…" at bounding box center [435, 78] width 264 height 29
type input "3500"
click at [513, 178] on button "Save & Close" at bounding box center [521, 180] width 50 height 15
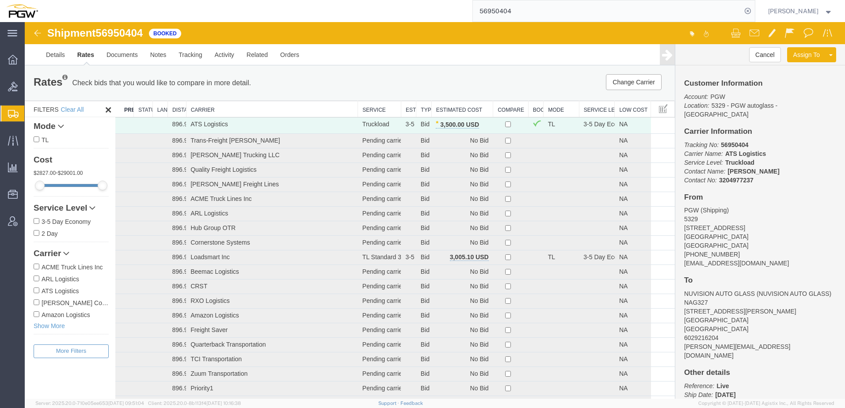
click at [0, 0] on span "Shipment Manager" at bounding box center [0, 0] width 0 height 0
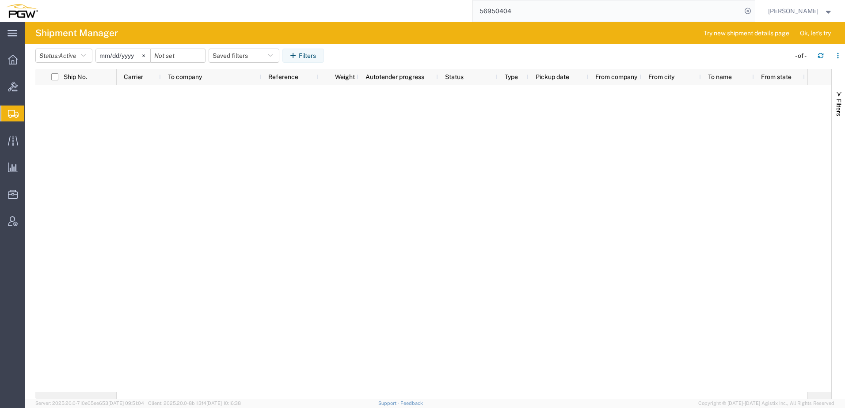
click at [259, 296] on div at bounding box center [462, 238] width 691 height 307
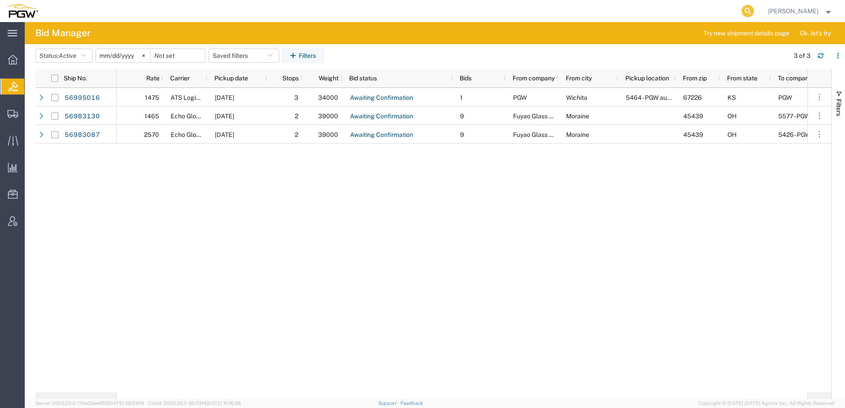
click at [754, 10] on icon at bounding box center [748, 11] width 12 height 12
click at [546, 12] on input "search" at bounding box center [607, 10] width 269 height 21
paste input "54895549"
type input "54895549"
drag, startPoint x: 283, startPoint y: 192, endPoint x: 302, endPoint y: 163, distance: 34.7
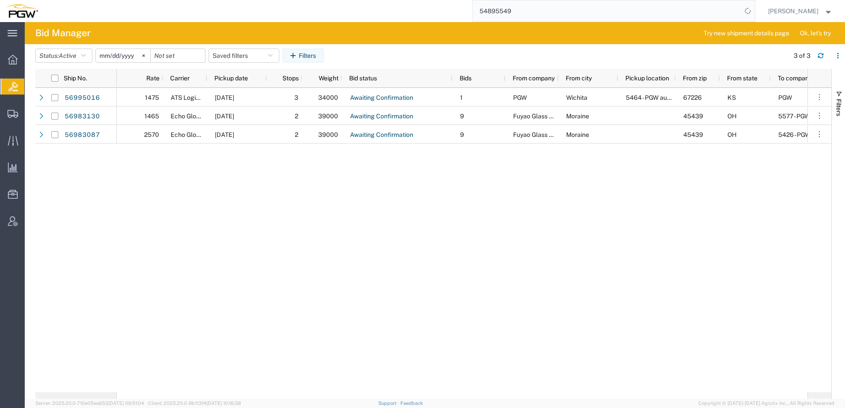
click at [283, 192] on div "1475 ATS Logistics 10/02/2025 3 34000 Awaiting Confirmation 1 PGW Wichita 5464 …" at bounding box center [462, 240] width 691 height 305
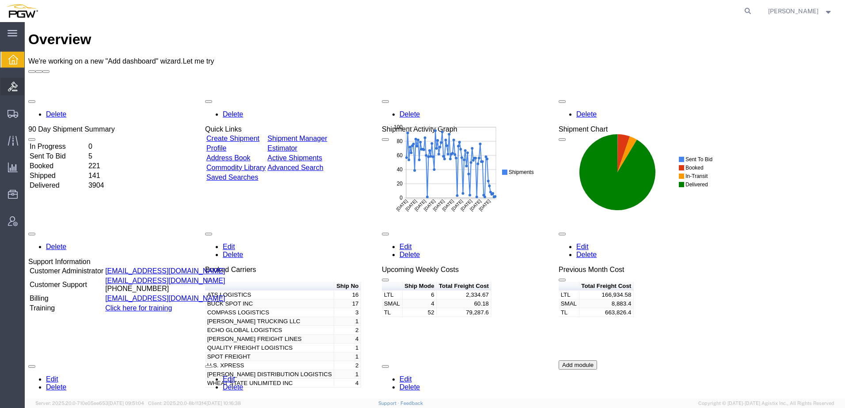
drag, startPoint x: 56, startPoint y: 128, endPoint x: 1, endPoint y: 95, distance: 63.7
click at [0, 0] on span "Shipment Manager" at bounding box center [0, 0] width 0 height 0
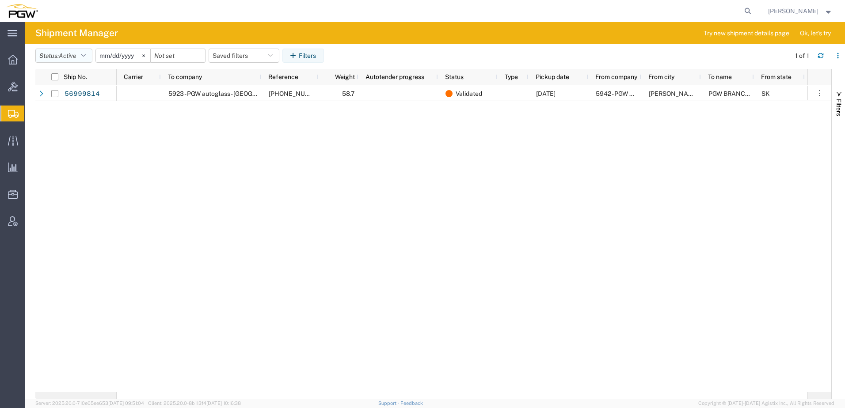
click at [57, 55] on button "Status: Active" at bounding box center [63, 56] width 57 height 14
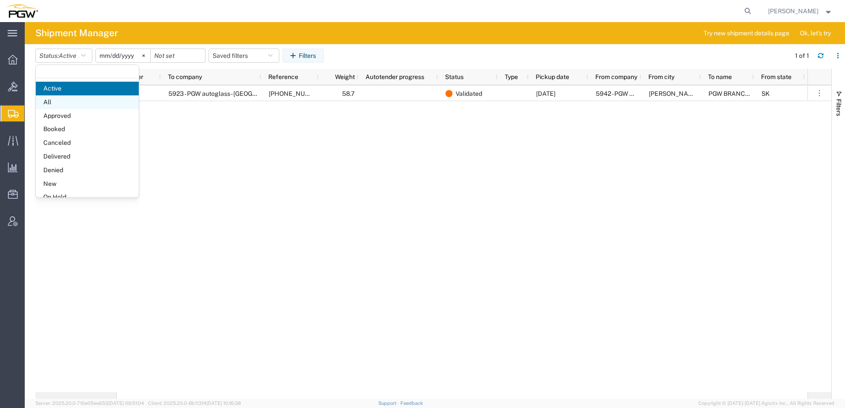
click at [61, 103] on span "All" at bounding box center [87, 102] width 103 height 14
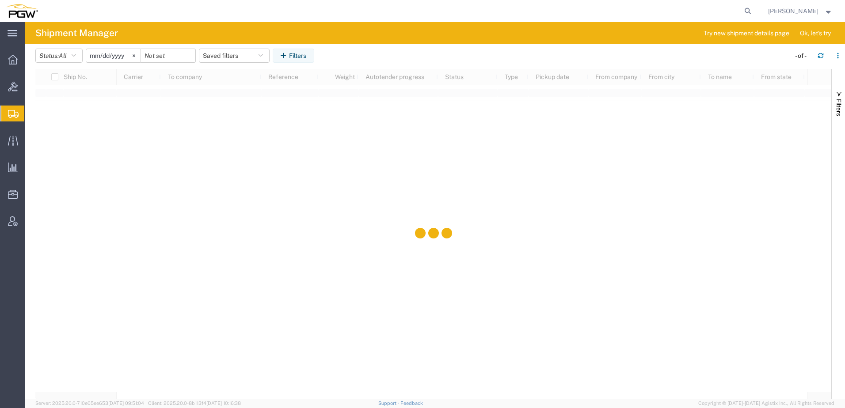
click at [99, 57] on input "[DATE]" at bounding box center [113, 55] width 54 height 13
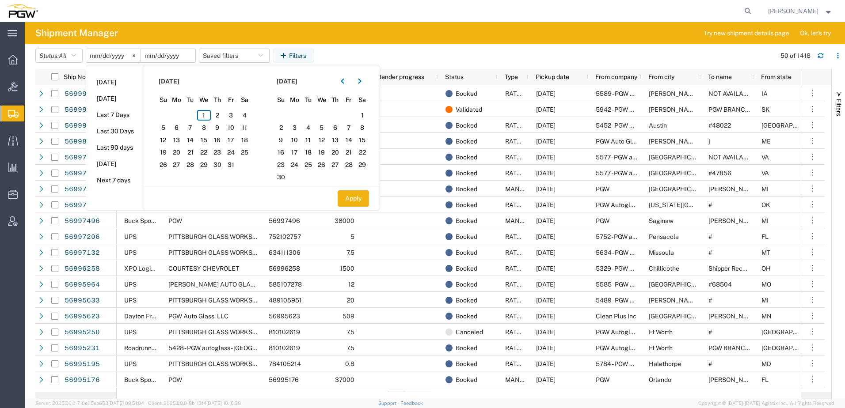
click at [165, 57] on input "date" at bounding box center [168, 55] width 54 height 13
click at [208, 118] on span "1" at bounding box center [204, 115] width 14 height 11
click at [344, 198] on button "Apply" at bounding box center [353, 199] width 31 height 16
type input "[DATE]"
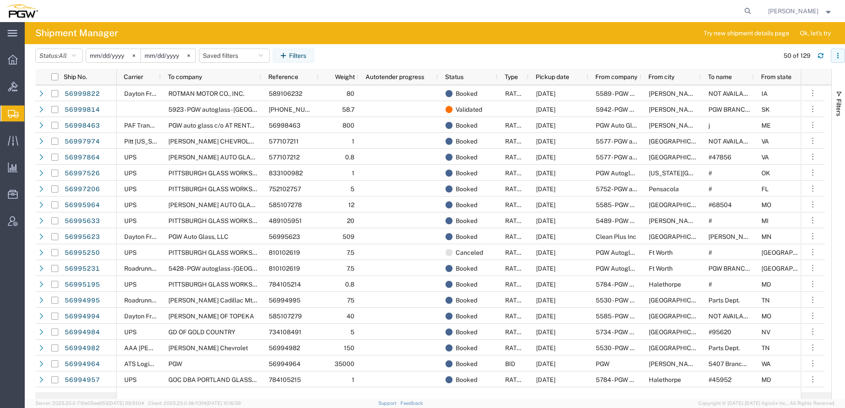
click at [843, 52] on button "button" at bounding box center [838, 56] width 14 height 14
click at [794, 78] on div "Download" at bounding box center [792, 79] width 49 height 18
click at [600, 5] on agx-global-search at bounding box center [614, 11] width 283 height 22
click at [754, 12] on icon at bounding box center [748, 11] width 12 height 12
click at [641, 8] on input "search" at bounding box center [607, 10] width 269 height 21
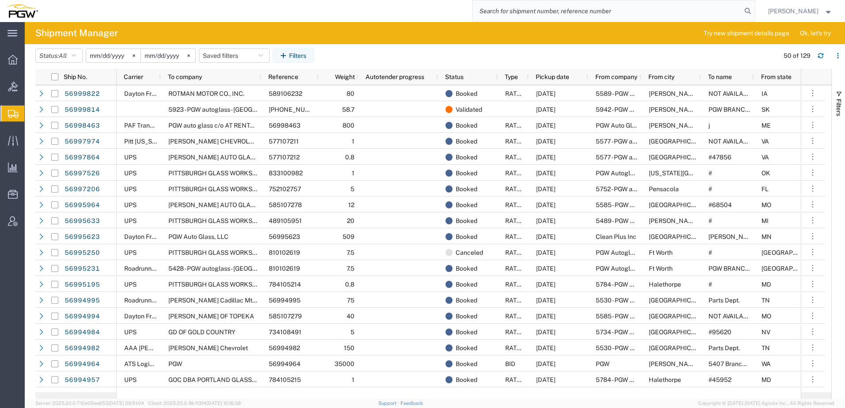
paste input "669175"
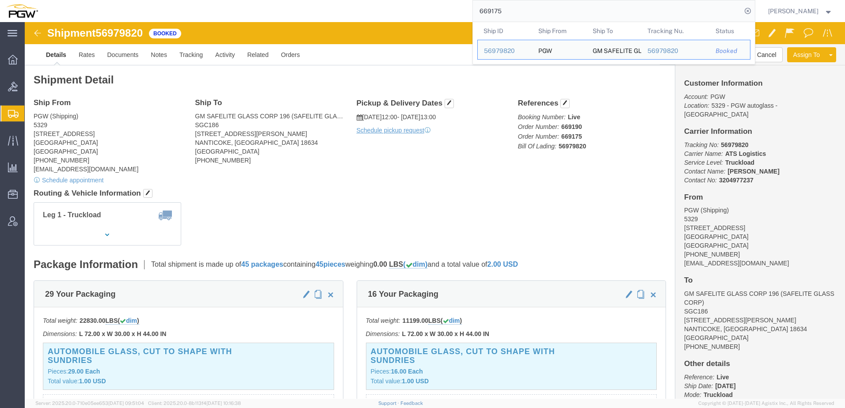
drag, startPoint x: 529, startPoint y: 11, endPoint x: 179, endPoint y: 2, distance: 349.8
click at [179, 2] on div "669175 Ship ID Ship From Ship To Tracking Nu. Status Ship ID 56979820 Ship From…" at bounding box center [399, 11] width 711 height 22
paste input "8838"
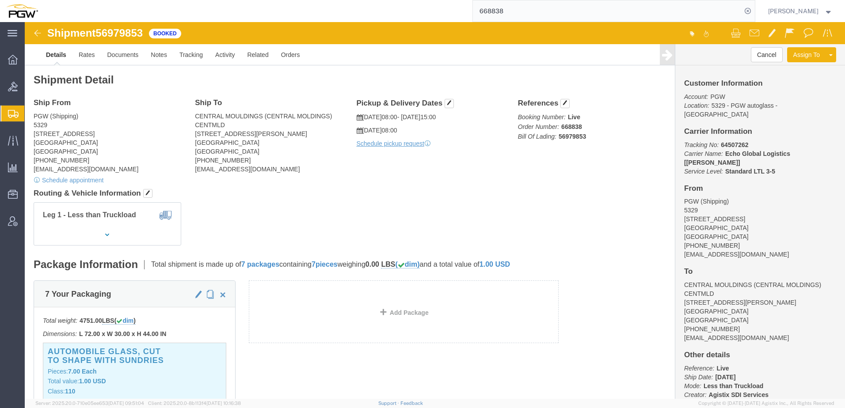
click h4 "Routing & Vehicle Information"
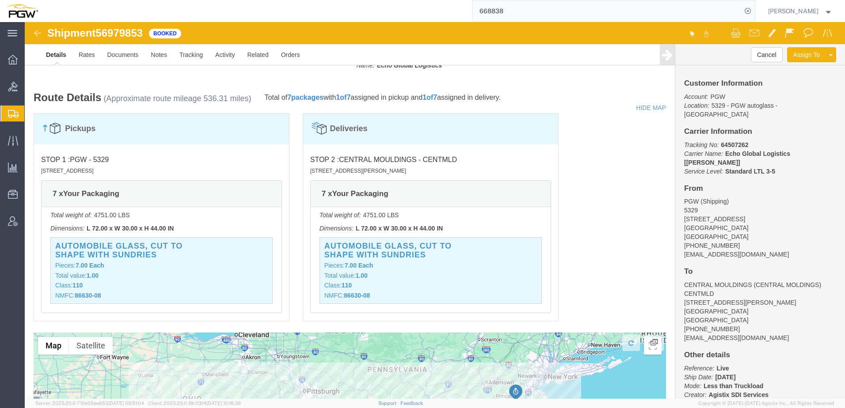
scroll to position [513, 0]
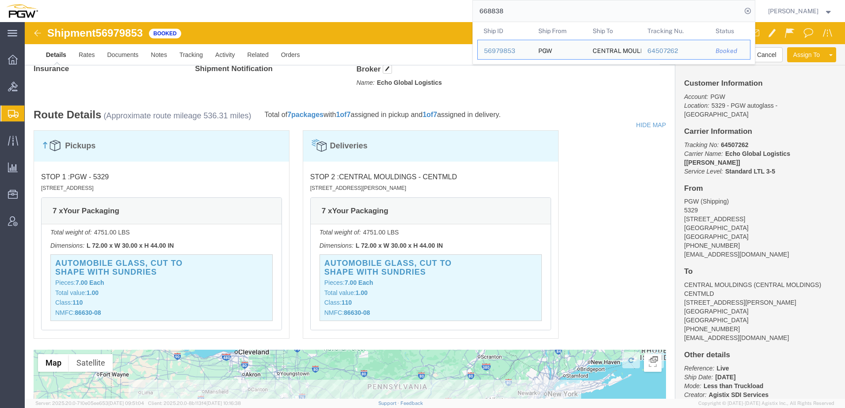
drag, startPoint x: 545, startPoint y: 15, endPoint x: 195, endPoint y: -4, distance: 350.2
click at [195, 0] on html "main_menu Created with Sketch. Collapse Menu Overview Bids Shipments Shipment M…" at bounding box center [422, 204] width 845 height 408
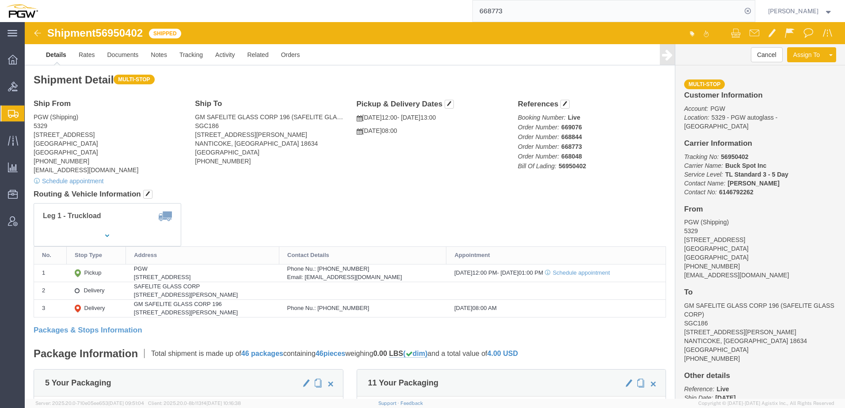
click h4 "Routing & Vehicle Information"
drag, startPoint x: 76, startPoint y: 7, endPoint x: 118, endPoint y: 7, distance: 42.9
click span "56950402"
drag, startPoint x: 541, startPoint y: 12, endPoint x: 183, endPoint y: -44, distance: 362.5
click at [183, 0] on html "main_menu Created with Sketch. Collapse Menu Overview Bids Shipments Shipment M…" at bounding box center [422, 204] width 845 height 408
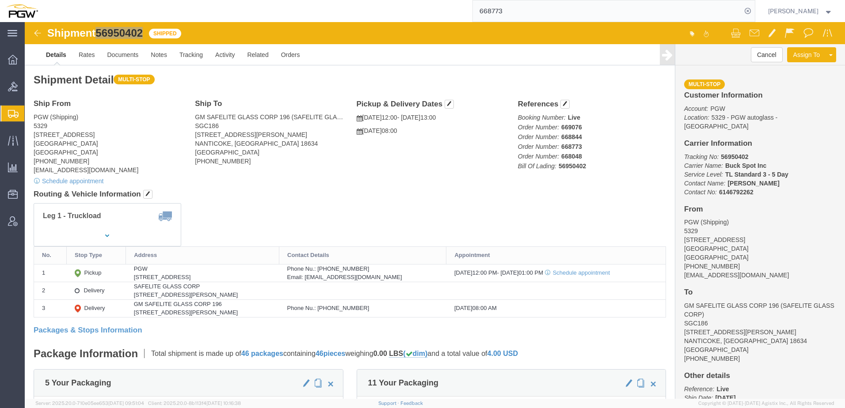
paste input "9040"
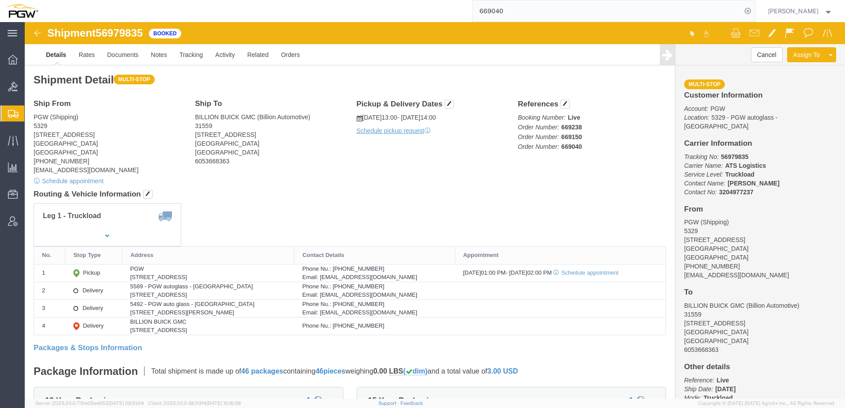
drag, startPoint x: 565, startPoint y: 6, endPoint x: 287, endPoint y: 4, distance: 278.1
click at [287, 4] on div "669040" at bounding box center [399, 11] width 711 height 22
paste input "197"
type input "669197"
